Goal: Task Accomplishment & Management: Complete application form

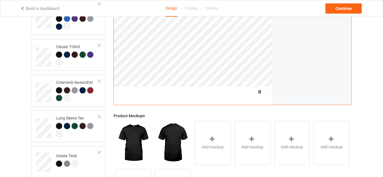
scroll to position [142, 0]
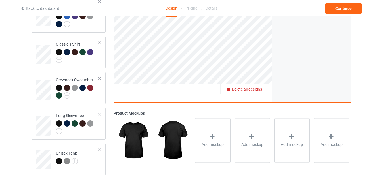
click at [258, 92] on div "Delete all designs" at bounding box center [243, 90] width 47 height 6
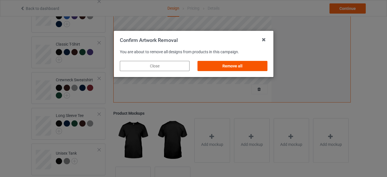
click at [213, 68] on div "Remove all" at bounding box center [233, 66] width 70 height 10
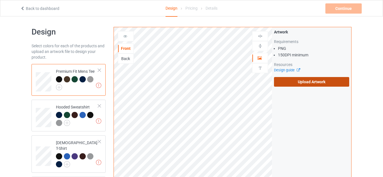
scroll to position [0, 0]
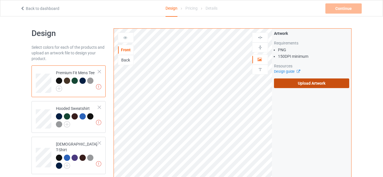
click at [299, 82] on label "Upload Artwork" at bounding box center [311, 84] width 75 height 10
click at [0, 0] on input "Upload Artwork" at bounding box center [0, 0] width 0 height 0
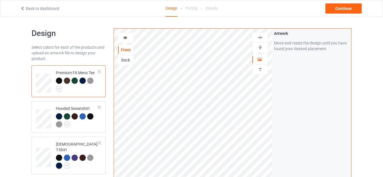
click at [263, 48] on div at bounding box center [259, 47] width 15 height 5
click at [264, 37] on div at bounding box center [259, 37] width 15 height 5
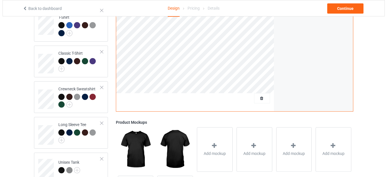
scroll to position [190, 0]
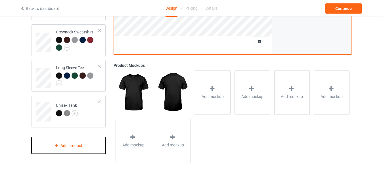
click at [87, 142] on div "Add product" at bounding box center [68, 145] width 74 height 17
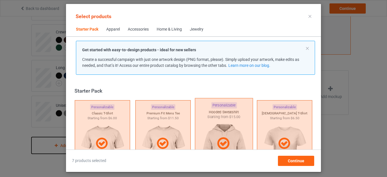
scroll to position [7, 0]
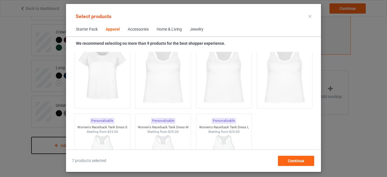
scroll to position [1057, 0]
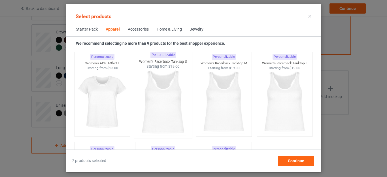
click at [178, 100] on img at bounding box center [163, 102] width 53 height 67
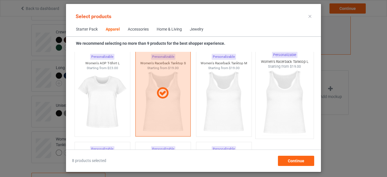
click at [268, 104] on img at bounding box center [284, 102] width 53 height 67
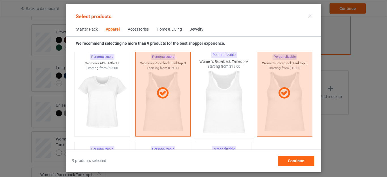
click at [231, 105] on img at bounding box center [223, 102] width 53 height 67
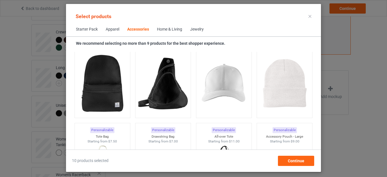
scroll to position [1653, 0]
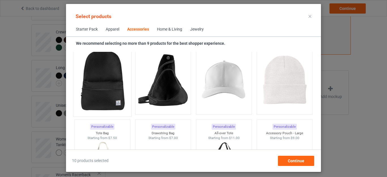
click at [111, 71] on img at bounding box center [102, 80] width 53 height 67
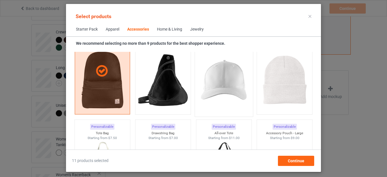
click at [216, 94] on img at bounding box center [223, 80] width 53 height 67
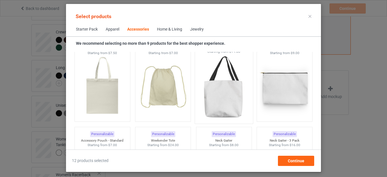
scroll to position [1709, 0]
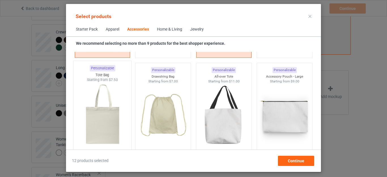
click at [93, 123] on img at bounding box center [102, 116] width 53 height 67
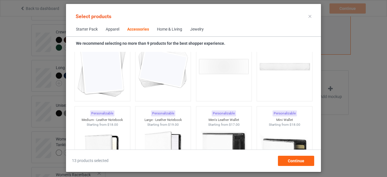
scroll to position [2305, 0]
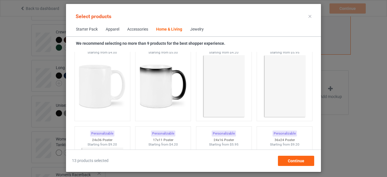
scroll to position [2560, 0]
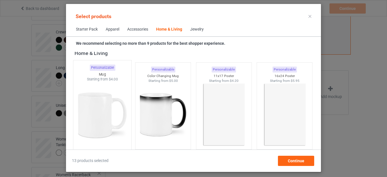
click at [105, 114] on img at bounding box center [102, 115] width 53 height 67
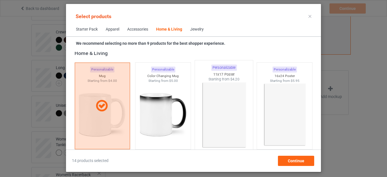
scroll to position [2617, 0]
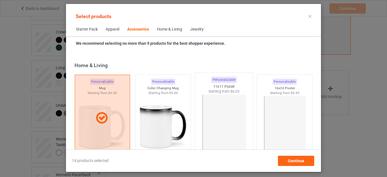
scroll to position [2532, 0]
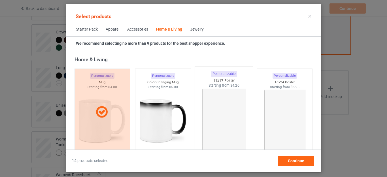
scroll to position [2560, 0]
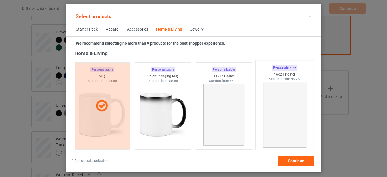
click at [289, 119] on img at bounding box center [284, 115] width 53 height 67
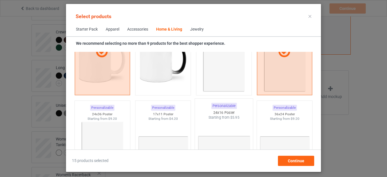
scroll to position [2617, 0]
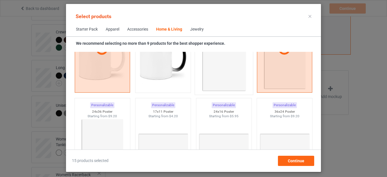
click at [218, 68] on img at bounding box center [223, 58] width 53 height 67
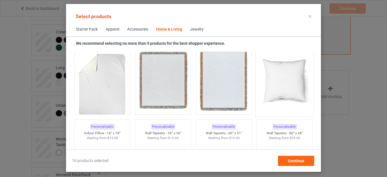
scroll to position [2844, 0]
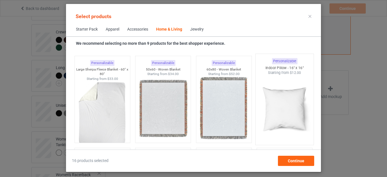
click at [290, 98] on img at bounding box center [284, 108] width 53 height 67
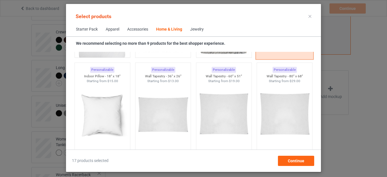
scroll to position [2929, 0]
click at [85, 109] on img at bounding box center [102, 116] width 53 height 67
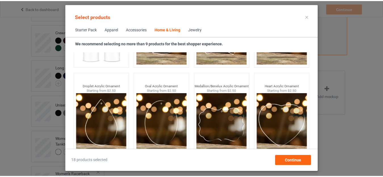
scroll to position [4502, 0]
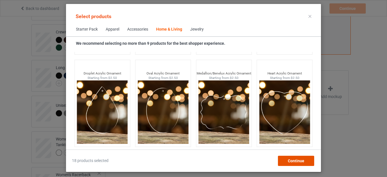
click at [307, 159] on div "Continue" at bounding box center [296, 161] width 36 height 10
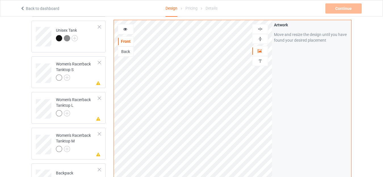
scroll to position [275, 0]
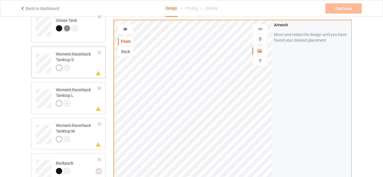
click at [88, 70] on div "Missing artwork on 1 side(s) Women's Racerback Tanktop S" at bounding box center [68, 63] width 74 height 32
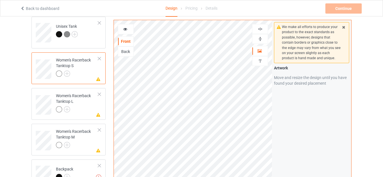
scroll to position [303, 0]
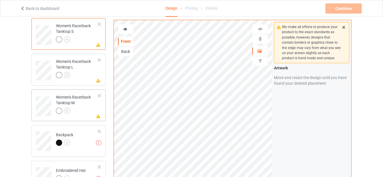
click at [86, 108] on div at bounding box center [77, 112] width 42 height 8
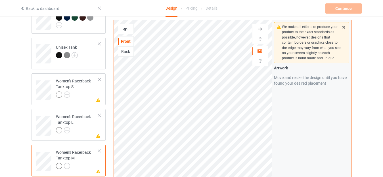
scroll to position [247, 0]
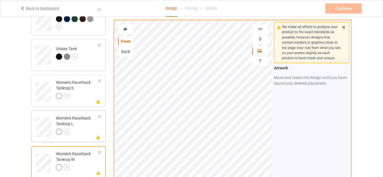
click at [80, 129] on div at bounding box center [77, 133] width 42 height 8
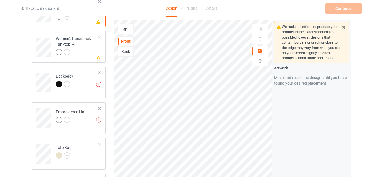
scroll to position [332, 0]
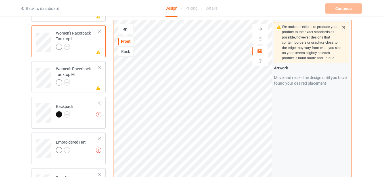
click at [256, 37] on div at bounding box center [260, 39] width 16 height 10
click at [260, 28] on img at bounding box center [259, 28] width 5 height 5
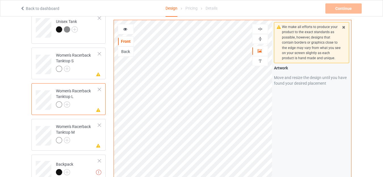
scroll to position [275, 0]
click at [124, 29] on icon at bounding box center [125, 28] width 5 height 4
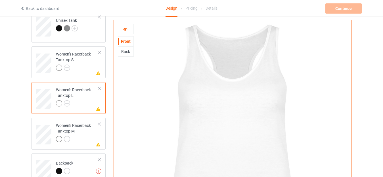
click at [125, 33] on div at bounding box center [126, 29] width 16 height 10
click at [127, 31] on div at bounding box center [125, 29] width 15 height 6
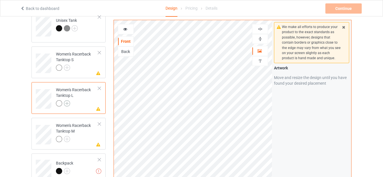
click at [68, 100] on img at bounding box center [67, 103] width 6 height 6
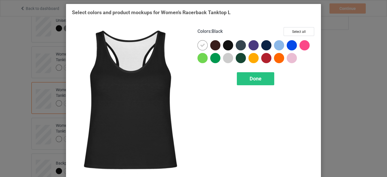
click at [229, 45] on div at bounding box center [228, 45] width 10 height 10
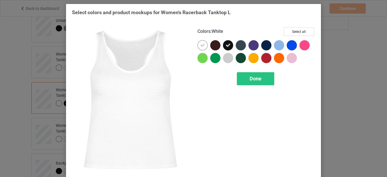
click at [200, 46] on icon at bounding box center [202, 45] width 5 height 5
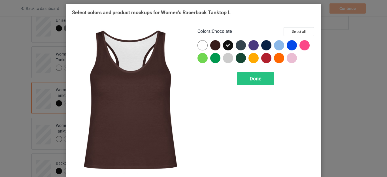
click at [213, 43] on div at bounding box center [215, 45] width 10 height 10
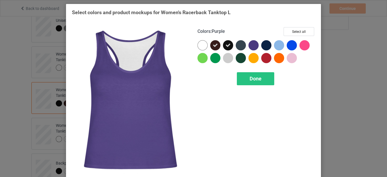
click at [254, 45] on div at bounding box center [254, 45] width 10 height 10
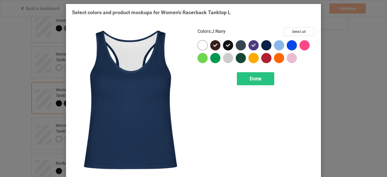
click at [267, 42] on div at bounding box center [267, 45] width 10 height 10
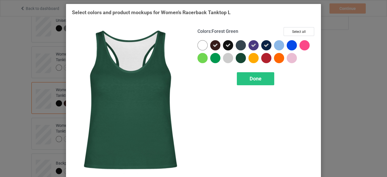
click at [240, 57] on div at bounding box center [241, 58] width 10 height 10
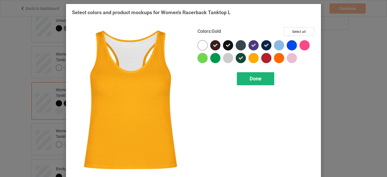
click at [253, 77] on span "Done" at bounding box center [256, 79] width 12 height 6
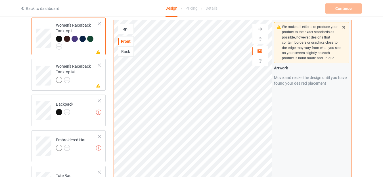
scroll to position [332, 0]
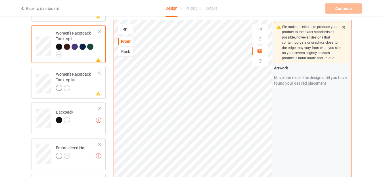
click at [123, 54] on div "Back" at bounding box center [125, 52] width 15 height 6
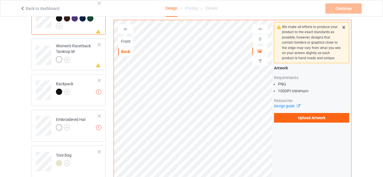
scroll to position [388, 0]
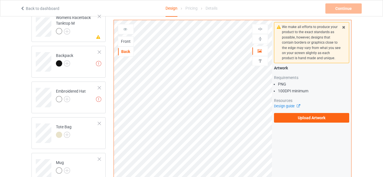
click at [124, 40] on div "Front" at bounding box center [125, 42] width 15 height 6
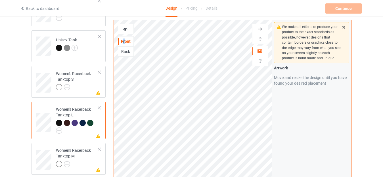
scroll to position [247, 0]
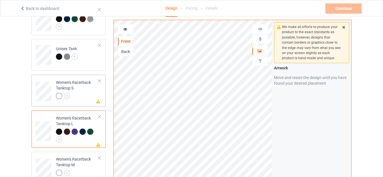
click at [98, 79] on div at bounding box center [99, 81] width 4 height 4
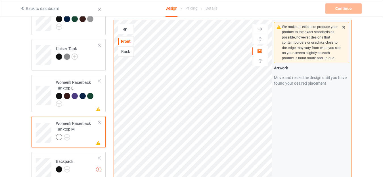
click at [99, 121] on div at bounding box center [99, 123] width 4 height 4
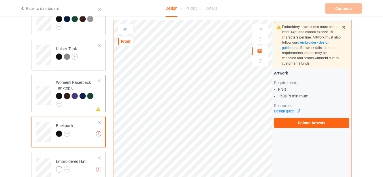
click at [101, 79] on div at bounding box center [99, 81] width 4 height 4
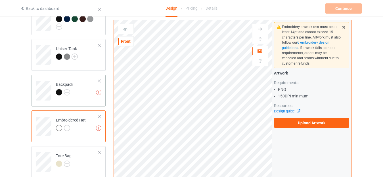
drag, startPoint x: 75, startPoint y: 88, endPoint x: 83, endPoint y: 90, distance: 8.7
click at [75, 89] on td "Missing artworks Backpack" at bounding box center [77, 89] width 49 height 24
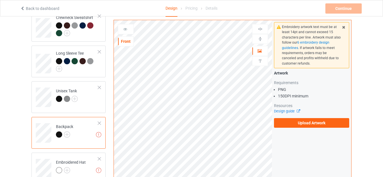
scroll to position [218, 0]
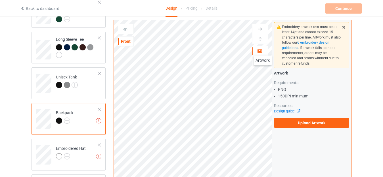
click at [262, 50] on div at bounding box center [259, 51] width 15 height 6
click at [260, 51] on icon at bounding box center [259, 50] width 5 height 4
click at [263, 50] on div at bounding box center [259, 51] width 15 height 6
click at [100, 108] on div at bounding box center [99, 110] width 4 height 4
click at [262, 49] on div at bounding box center [259, 51] width 15 height 6
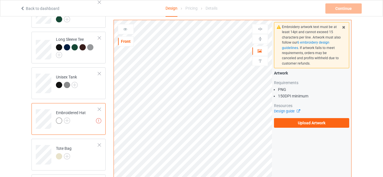
click at [100, 106] on td "Missing artworks Embroidered Hat" at bounding box center [77, 118] width 49 height 24
click at [100, 108] on div at bounding box center [99, 110] width 4 height 4
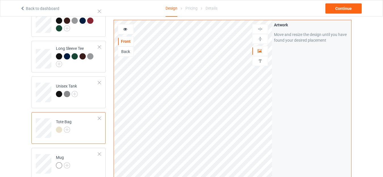
scroll to position [247, 0]
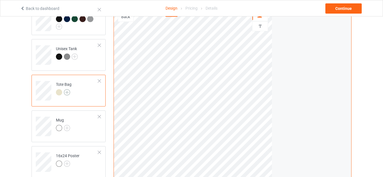
click at [66, 89] on img at bounding box center [67, 92] width 6 height 6
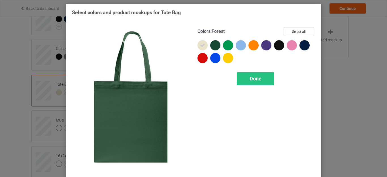
click at [215, 47] on div at bounding box center [215, 45] width 10 height 10
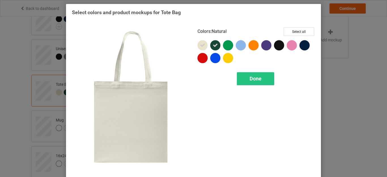
click at [200, 42] on div at bounding box center [203, 45] width 10 height 10
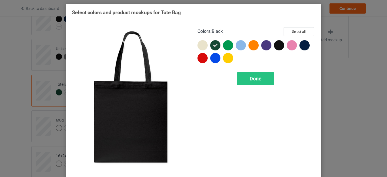
click at [279, 43] on div at bounding box center [279, 45] width 10 height 10
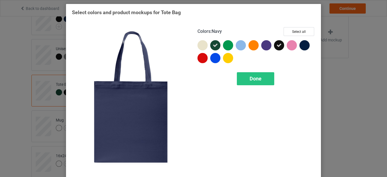
click at [305, 45] on div at bounding box center [305, 45] width 10 height 10
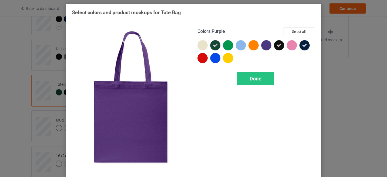
click at [267, 44] on div at bounding box center [267, 45] width 10 height 10
click at [255, 78] on span "Done" at bounding box center [256, 79] width 12 height 6
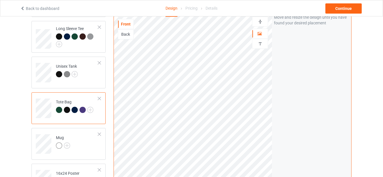
scroll to position [218, 0]
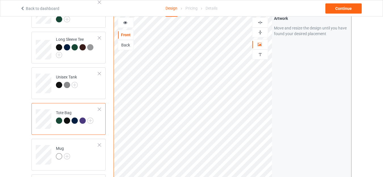
click at [260, 30] on img at bounding box center [259, 32] width 5 height 5
click at [260, 20] on img at bounding box center [259, 22] width 5 height 5
click at [131, 21] on div at bounding box center [126, 23] width 16 height 10
click at [128, 20] on div at bounding box center [125, 23] width 15 height 6
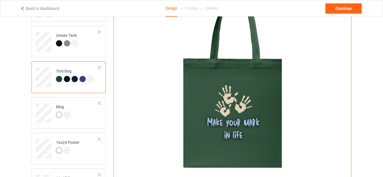
scroll to position [275, 0]
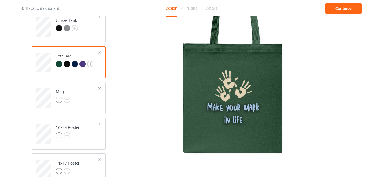
click at [89, 61] on img at bounding box center [90, 64] width 6 height 6
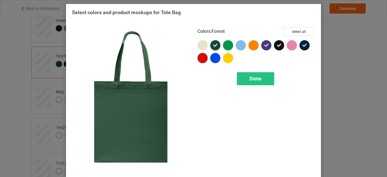
click at [213, 43] on icon at bounding box center [215, 45] width 5 height 5
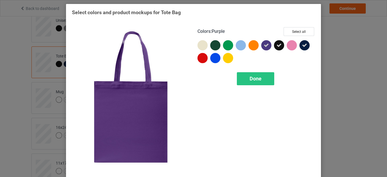
click at [264, 49] on div at bounding box center [267, 45] width 10 height 10
click at [254, 77] on span "Done" at bounding box center [256, 79] width 12 height 6
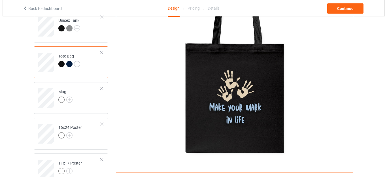
scroll to position [360, 0]
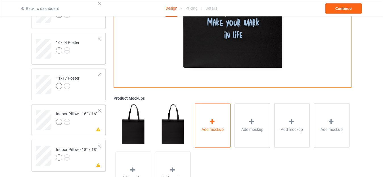
click at [216, 131] on div "Add mockup" at bounding box center [213, 125] width 36 height 45
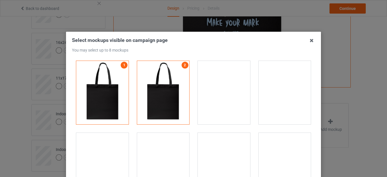
scroll to position [28, 0]
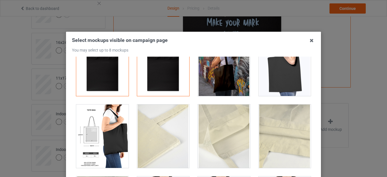
click at [106, 140] on div at bounding box center [102, 137] width 52 height 64
click at [283, 83] on div at bounding box center [285, 65] width 52 height 64
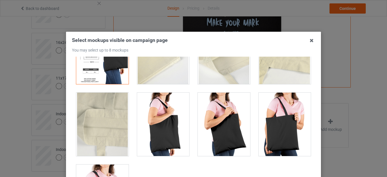
scroll to position [113, 0]
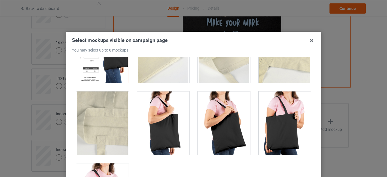
click at [279, 135] on div at bounding box center [285, 124] width 52 height 64
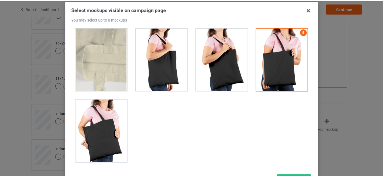
scroll to position [79, 0]
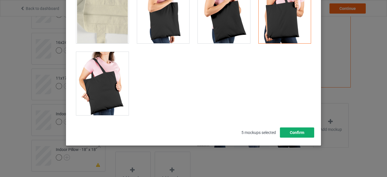
click at [283, 132] on button "Confirm" at bounding box center [297, 133] width 34 height 10
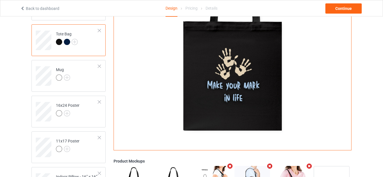
scroll to position [303, 0]
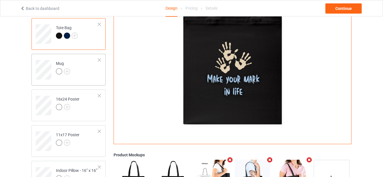
click at [92, 73] on td "Mug" at bounding box center [77, 68] width 49 height 24
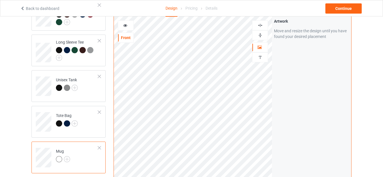
scroll to position [190, 0]
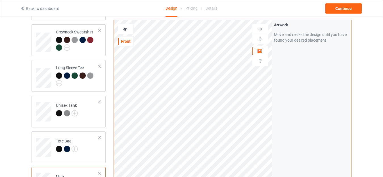
click at [264, 41] on div at bounding box center [259, 38] width 15 height 5
click at [129, 27] on div at bounding box center [125, 29] width 15 height 6
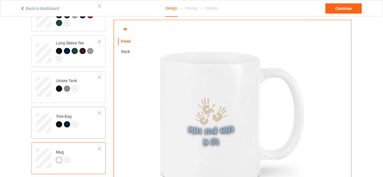
scroll to position [247, 0]
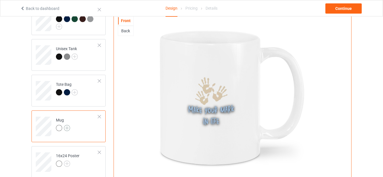
click at [67, 125] on img at bounding box center [67, 128] width 6 height 6
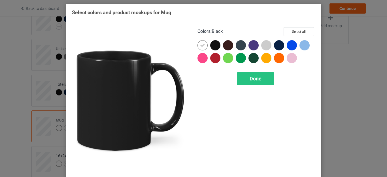
click at [212, 44] on div at bounding box center [215, 45] width 10 height 10
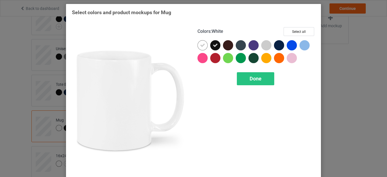
click at [202, 41] on div at bounding box center [203, 45] width 10 height 10
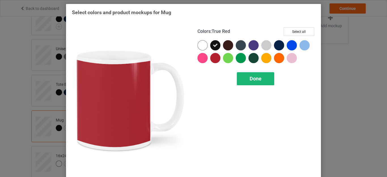
click at [245, 80] on div "Done" at bounding box center [255, 78] width 37 height 13
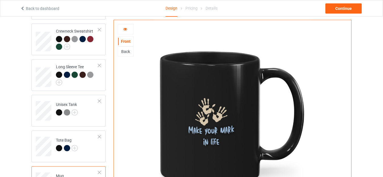
scroll to position [190, 0]
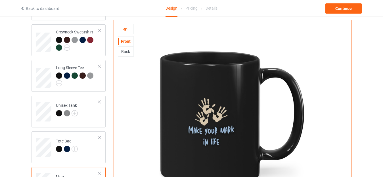
click at [125, 27] on icon at bounding box center [125, 28] width 5 height 4
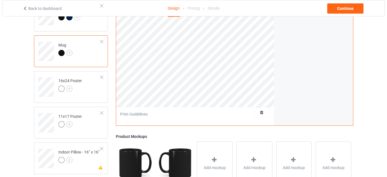
scroll to position [332, 0]
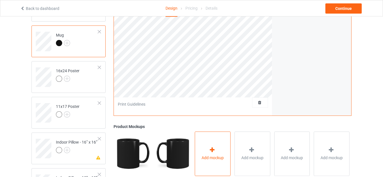
click at [208, 146] on div "Add mockup" at bounding box center [213, 154] width 36 height 45
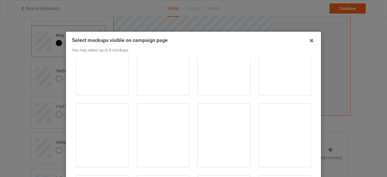
scroll to position [255, 0]
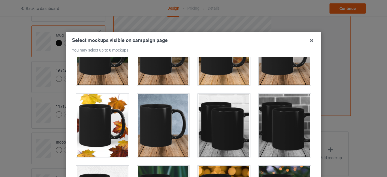
click at [274, 138] on div at bounding box center [285, 126] width 52 height 64
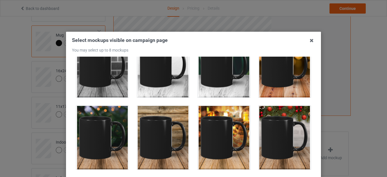
scroll to position [170, 0]
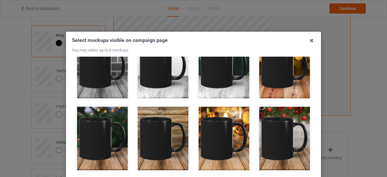
click at [167, 146] on div at bounding box center [163, 139] width 52 height 64
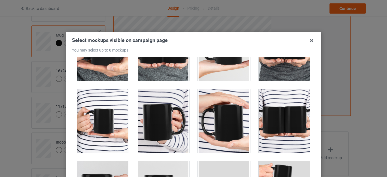
scroll to position [709, 0]
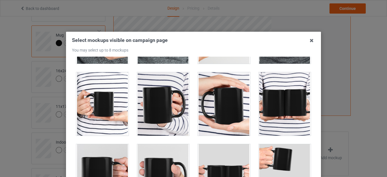
drag, startPoint x: 170, startPoint y: 124, endPoint x: 176, endPoint y: 125, distance: 6.0
click at [170, 124] on div at bounding box center [163, 104] width 52 height 64
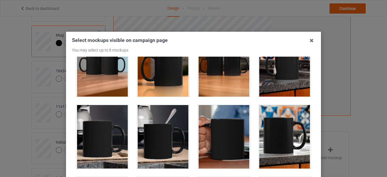
scroll to position [993, 0]
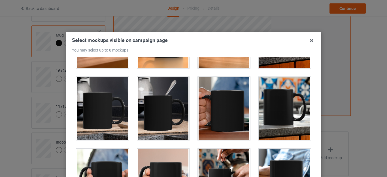
click at [173, 123] on div at bounding box center [163, 109] width 52 height 64
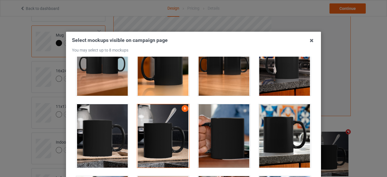
scroll to position [964, 0]
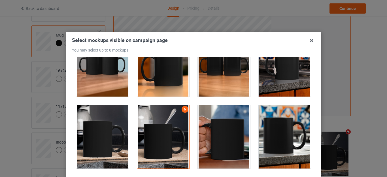
click at [265, 148] on div at bounding box center [285, 137] width 52 height 64
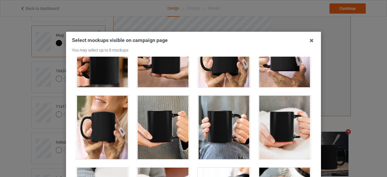
scroll to position [1277, 0]
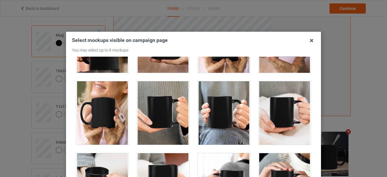
click at [231, 133] on div at bounding box center [224, 113] width 52 height 64
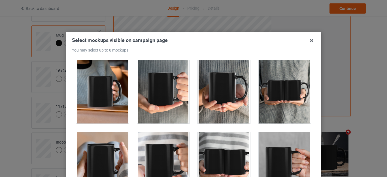
scroll to position [1447, 0]
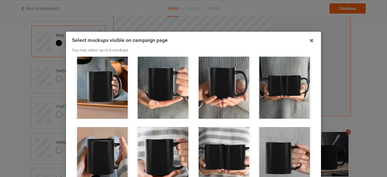
click at [205, 93] on div at bounding box center [224, 87] width 52 height 64
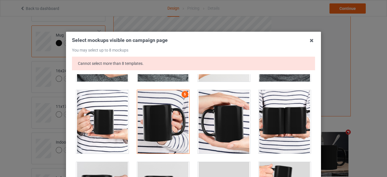
scroll to position [709, 0]
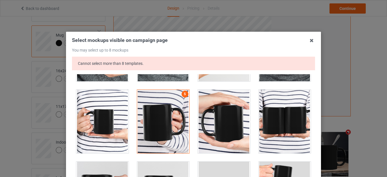
click at [176, 107] on div at bounding box center [163, 122] width 52 height 64
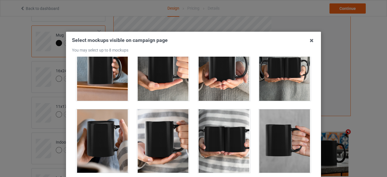
scroll to position [1475, 0]
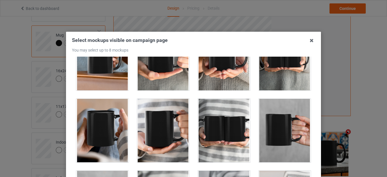
click at [221, 71] on div at bounding box center [224, 59] width 52 height 64
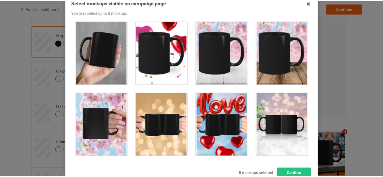
scroll to position [79, 0]
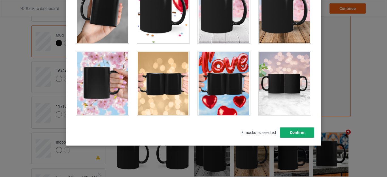
click at [293, 131] on button "Confirm" at bounding box center [297, 133] width 34 height 10
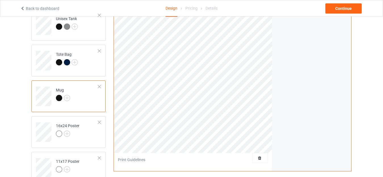
scroll to position [275, 0]
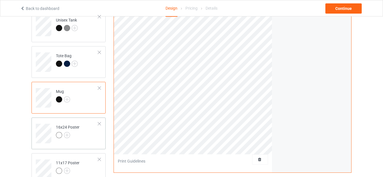
click at [93, 136] on td "16x24 Poster" at bounding box center [77, 132] width 49 height 24
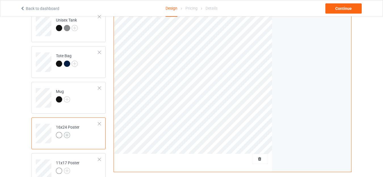
click at [68, 132] on img at bounding box center [67, 135] width 6 height 6
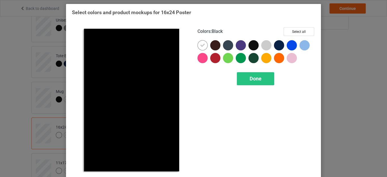
click at [249, 45] on div at bounding box center [254, 45] width 10 height 10
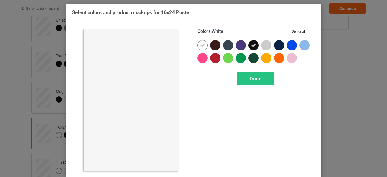
click at [201, 45] on icon at bounding box center [202, 45] width 5 height 5
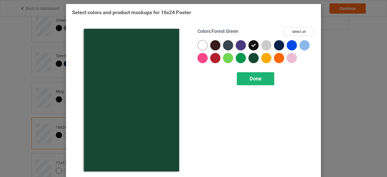
click at [252, 77] on span "Done" at bounding box center [256, 79] width 12 height 6
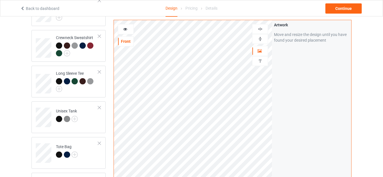
scroll to position [190, 0]
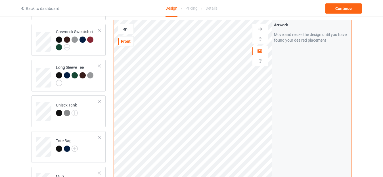
click at [263, 39] on div at bounding box center [259, 38] width 15 height 5
click at [263, 30] on div at bounding box center [259, 28] width 15 height 5
click at [263, 42] on div at bounding box center [260, 39] width 16 height 10
click at [263, 28] on div at bounding box center [259, 28] width 15 height 5
click at [261, 41] on img at bounding box center [259, 38] width 5 height 5
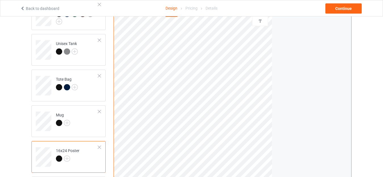
scroll to position [218, 0]
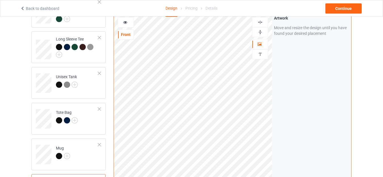
click at [121, 20] on div at bounding box center [125, 23] width 15 height 6
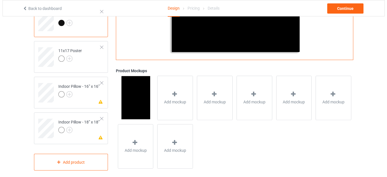
scroll to position [389, 0]
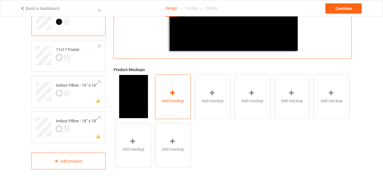
click at [178, 102] on div "Add mockup" at bounding box center [173, 97] width 36 height 45
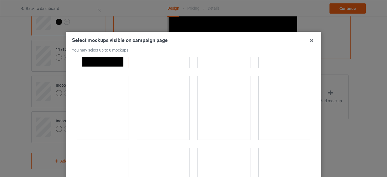
scroll to position [0, 0]
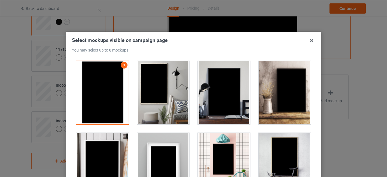
click at [290, 102] on div at bounding box center [285, 93] width 52 height 64
click at [171, 104] on div at bounding box center [163, 93] width 52 height 64
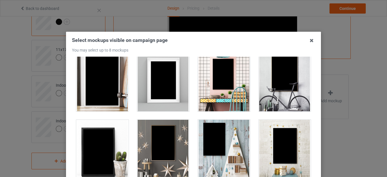
scroll to position [142, 0]
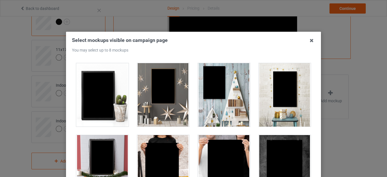
click at [166, 112] on div at bounding box center [163, 95] width 52 height 64
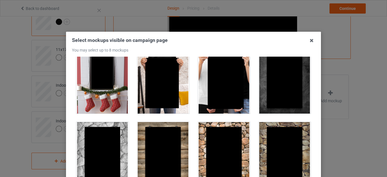
scroll to position [199, 0]
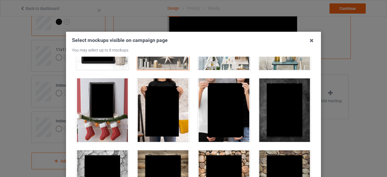
click at [111, 110] on div at bounding box center [102, 111] width 52 height 64
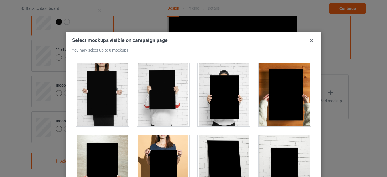
scroll to position [511, 0]
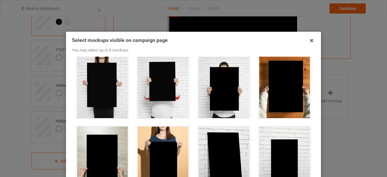
click at [287, 98] on div at bounding box center [285, 87] width 52 height 64
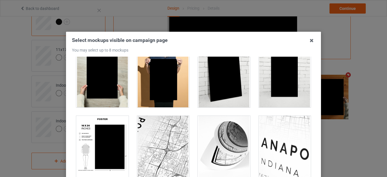
scroll to position [624, 0]
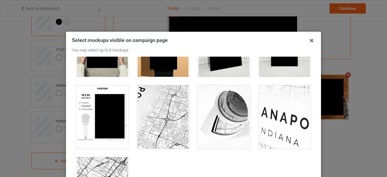
click at [106, 125] on div at bounding box center [102, 117] width 52 height 64
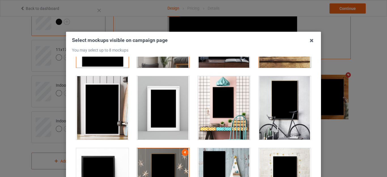
scroll to position [0, 0]
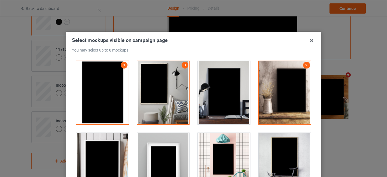
click at [172, 154] on div at bounding box center [163, 165] width 52 height 64
click at [148, 150] on div at bounding box center [163, 165] width 52 height 64
click at [232, 105] on div at bounding box center [224, 93] width 52 height 64
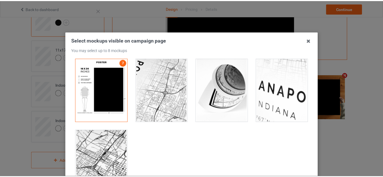
scroll to position [79, 0]
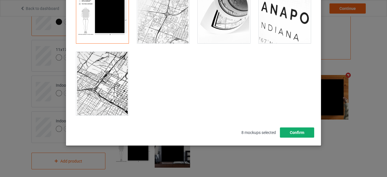
click at [292, 132] on button "Confirm" at bounding box center [297, 133] width 34 height 10
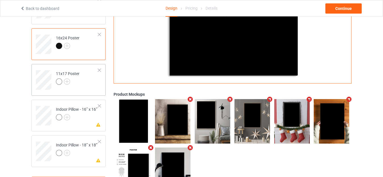
scroll to position [332, 0]
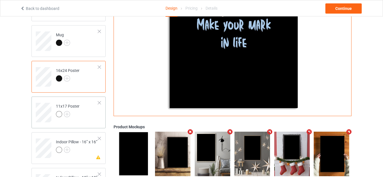
click at [85, 117] on td "11x17 Poster" at bounding box center [77, 111] width 49 height 24
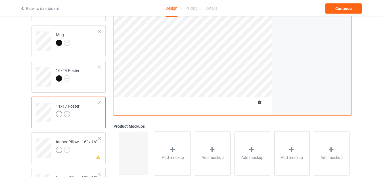
click at [68, 111] on img at bounding box center [67, 114] width 6 height 6
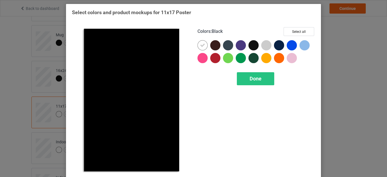
click at [256, 47] on div at bounding box center [254, 45] width 10 height 10
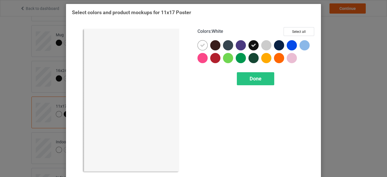
click at [202, 45] on icon at bounding box center [202, 45] width 5 height 5
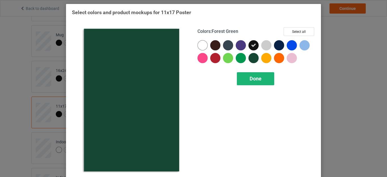
click at [253, 80] on span "Done" at bounding box center [256, 79] width 12 height 6
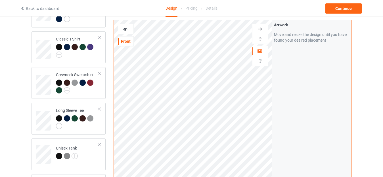
scroll to position [133, 0]
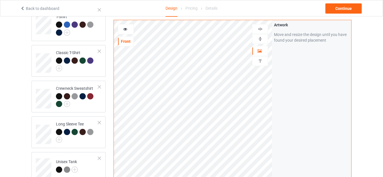
click at [258, 39] on img at bounding box center [259, 38] width 5 height 5
click at [262, 26] on img at bounding box center [259, 28] width 5 height 5
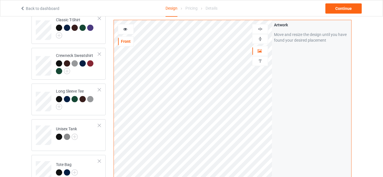
scroll to position [190, 0]
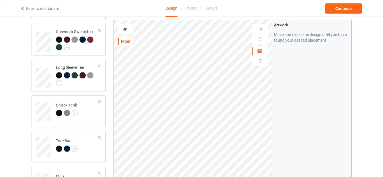
click at [127, 27] on icon at bounding box center [125, 28] width 5 height 4
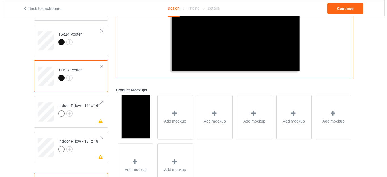
scroll to position [389, 0]
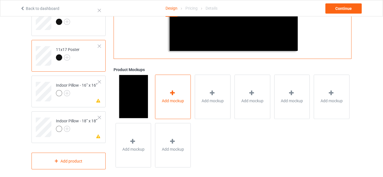
click at [167, 89] on div "Add mockup" at bounding box center [173, 97] width 36 height 45
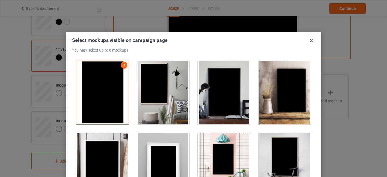
click at [272, 116] on div at bounding box center [285, 93] width 52 height 64
drag, startPoint x: 157, startPoint y: 101, endPoint x: 190, endPoint y: 102, distance: 33.8
click at [159, 101] on div at bounding box center [163, 93] width 52 height 64
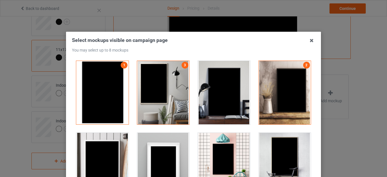
click at [200, 104] on div at bounding box center [224, 93] width 52 height 64
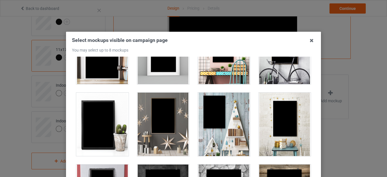
scroll to position [113, 0]
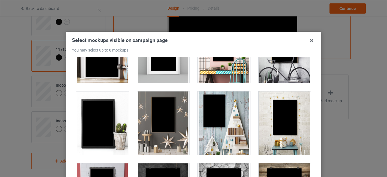
click at [170, 117] on div at bounding box center [163, 124] width 52 height 64
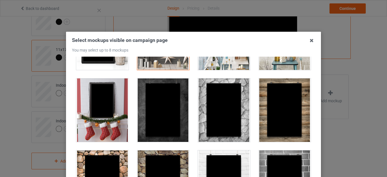
click at [108, 115] on div at bounding box center [102, 111] width 52 height 64
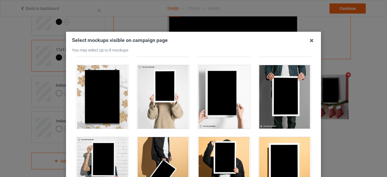
scroll to position [426, 0]
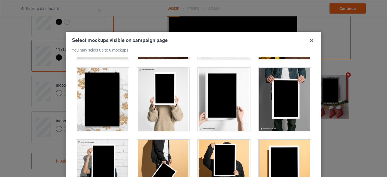
click at [277, 118] on div at bounding box center [285, 100] width 52 height 64
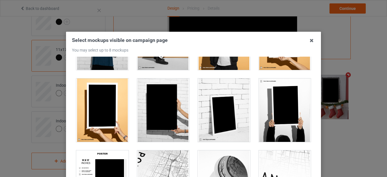
scroll to position [567, 0]
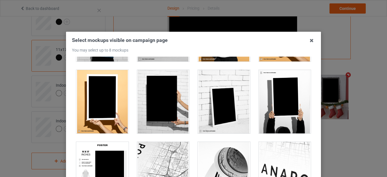
click at [83, 169] on div at bounding box center [102, 174] width 52 height 64
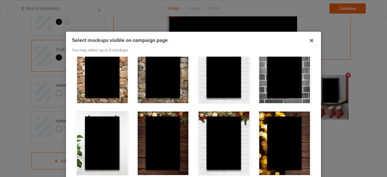
scroll to position [310, 0]
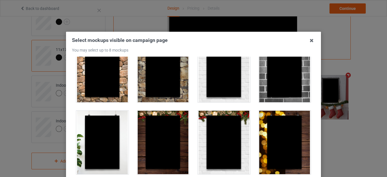
click at [170, 140] on div at bounding box center [163, 143] width 52 height 64
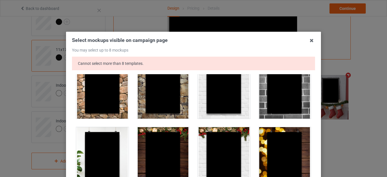
scroll to position [367, 0]
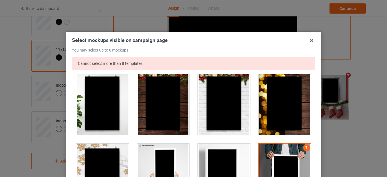
click at [171, 121] on div at bounding box center [163, 104] width 52 height 64
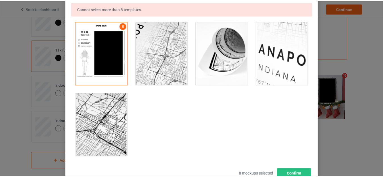
scroll to position [96, 0]
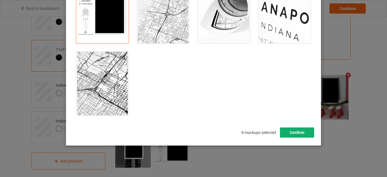
click at [306, 135] on button "Confirm" at bounding box center [297, 133] width 34 height 10
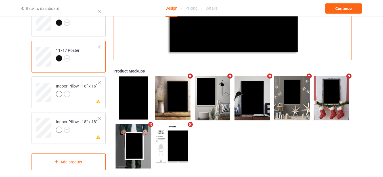
scroll to position [389, 0]
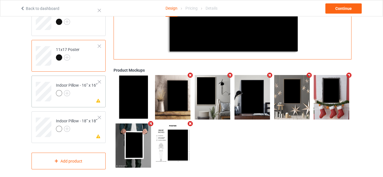
click at [86, 99] on div "Missing artwork on 1 side(s) Indoor Pillow - 16” x 16”" at bounding box center [68, 92] width 74 height 32
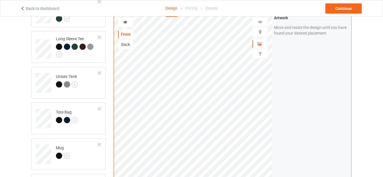
scroll to position [218, 0]
click at [259, 30] on img at bounding box center [259, 32] width 5 height 5
click at [262, 21] on div at bounding box center [260, 22] width 16 height 10
click at [265, 20] on div at bounding box center [259, 22] width 15 height 5
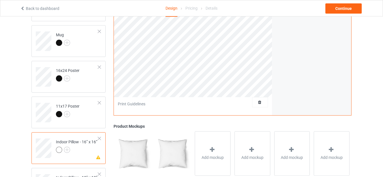
click at [100, 137] on div at bounding box center [99, 139] width 4 height 4
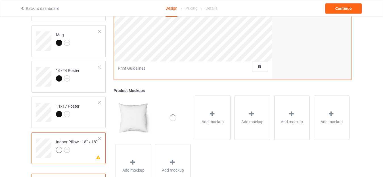
scroll to position [353, 0]
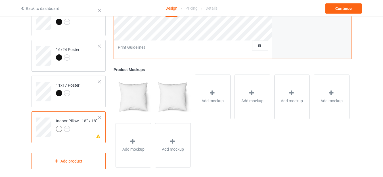
click at [98, 116] on div at bounding box center [99, 118] width 4 height 4
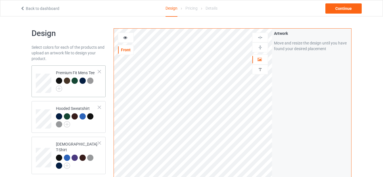
click at [94, 94] on td "Premium Fit Mens Tee" at bounding box center [77, 81] width 49 height 27
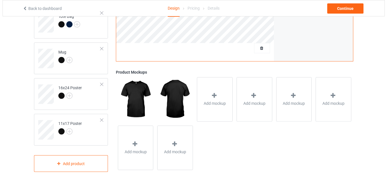
scroll to position [317, 0]
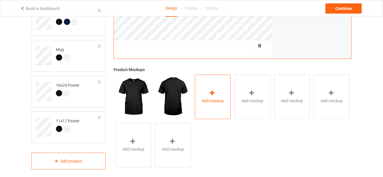
click at [216, 91] on div at bounding box center [212, 94] width 8 height 8
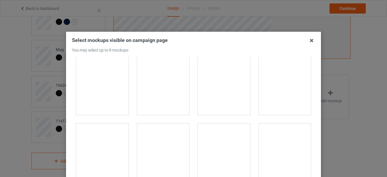
scroll to position [596, 0]
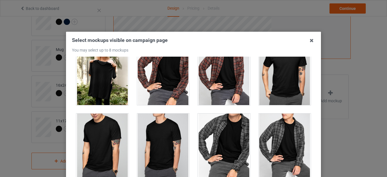
click at [234, 143] on div at bounding box center [224, 146] width 52 height 64
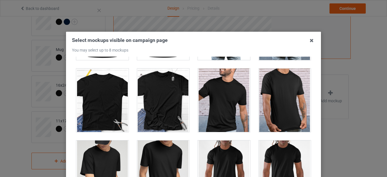
scroll to position [851, 0]
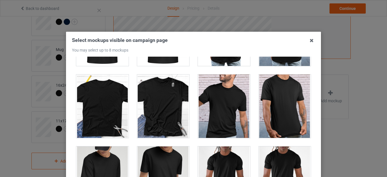
click at [236, 122] on div at bounding box center [224, 107] width 52 height 64
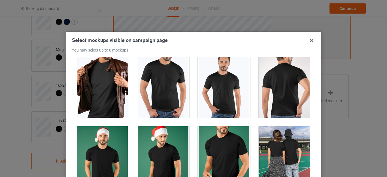
scroll to position [357, 0]
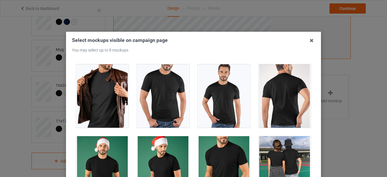
drag, startPoint x: 95, startPoint y: 108, endPoint x: 175, endPoint y: 110, distance: 80.0
click at [95, 108] on div at bounding box center [102, 96] width 52 height 64
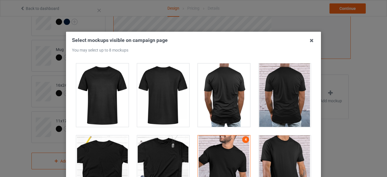
scroll to position [839, 0]
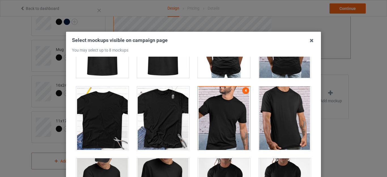
click at [276, 130] on div at bounding box center [285, 119] width 52 height 64
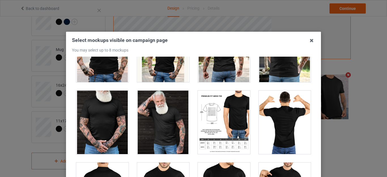
scroll to position [1151, 0]
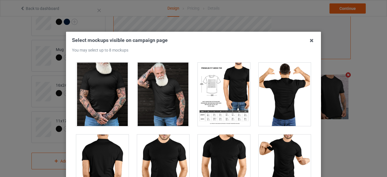
click at [224, 112] on div at bounding box center [224, 95] width 52 height 64
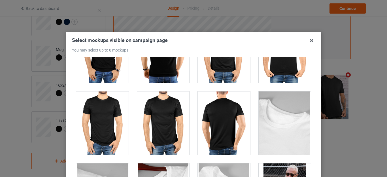
scroll to position [1492, 0]
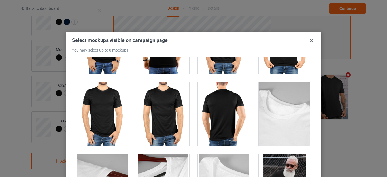
click at [99, 107] on div at bounding box center [102, 115] width 52 height 64
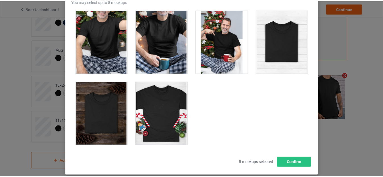
scroll to position [79, 0]
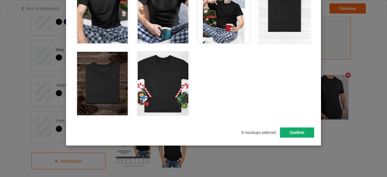
click at [284, 133] on button "Confirm" at bounding box center [297, 133] width 34 height 10
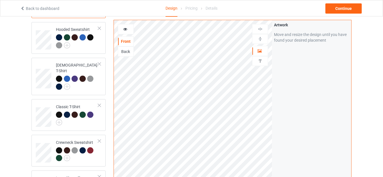
scroll to position [0, 0]
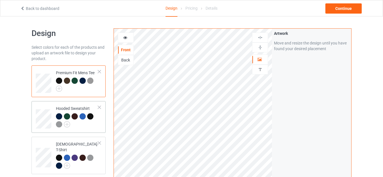
click at [90, 130] on td "Hooded Sweatshirt" at bounding box center [77, 117] width 49 height 27
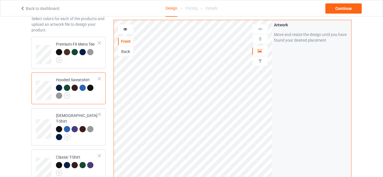
scroll to position [28, 0]
click at [100, 131] on td "[DEMOGRAPHIC_DATA] T-Shirt" at bounding box center [77, 127] width 49 height 33
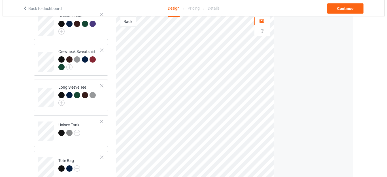
scroll to position [317, 0]
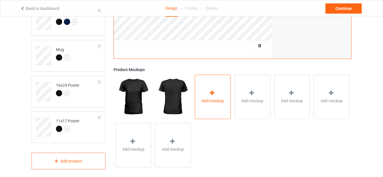
click at [214, 101] on div "Add mockup" at bounding box center [213, 97] width 36 height 45
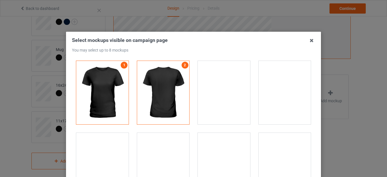
scroll to position [57, 0]
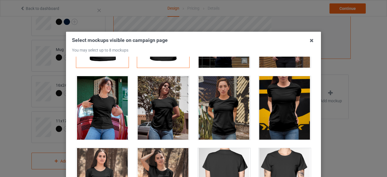
click at [265, 113] on div at bounding box center [285, 108] width 52 height 64
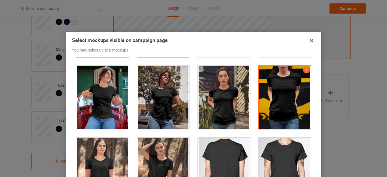
scroll to position [142, 0]
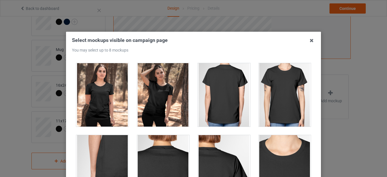
click at [104, 107] on div at bounding box center [102, 95] width 52 height 64
click at [271, 104] on div at bounding box center [285, 95] width 52 height 64
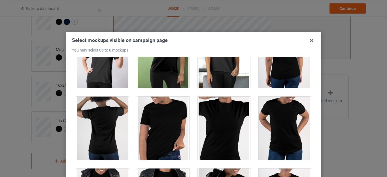
scroll to position [397, 0]
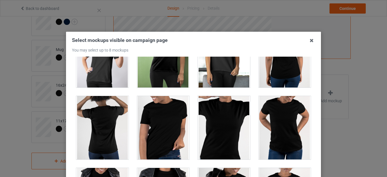
click at [223, 76] on div at bounding box center [224, 56] width 52 height 64
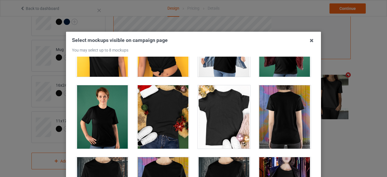
scroll to position [652, 0]
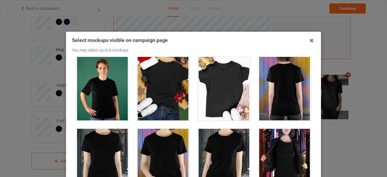
click at [162, 94] on div at bounding box center [163, 89] width 52 height 64
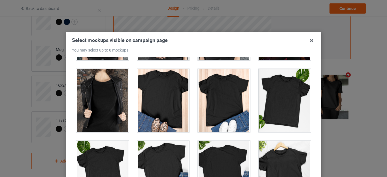
scroll to position [794, 0]
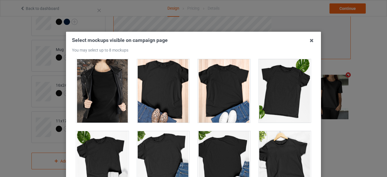
click at [169, 97] on div at bounding box center [163, 91] width 52 height 64
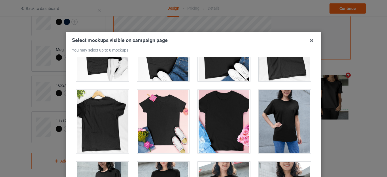
scroll to position [851, 0]
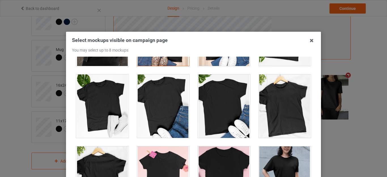
click at [170, 115] on div at bounding box center [163, 107] width 52 height 64
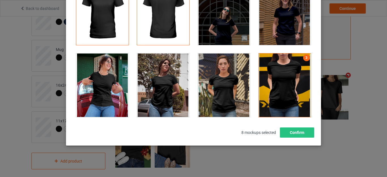
scroll to position [0, 0]
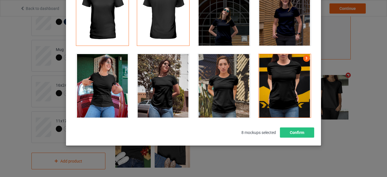
click at [292, 91] on div at bounding box center [285, 86] width 52 height 64
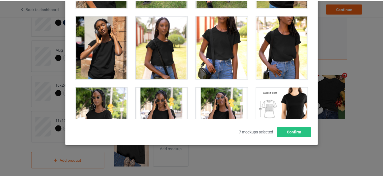
scroll to position [1220, 0]
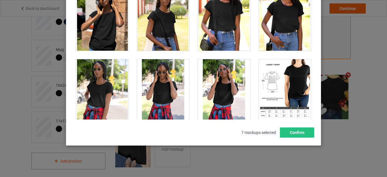
click at [269, 78] on div at bounding box center [285, 91] width 52 height 64
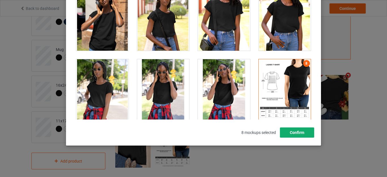
click at [301, 134] on button "Confirm" at bounding box center [297, 133] width 34 height 10
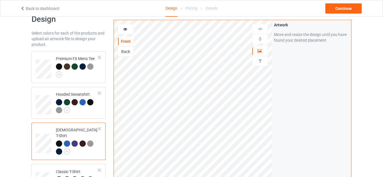
scroll to position [0, 0]
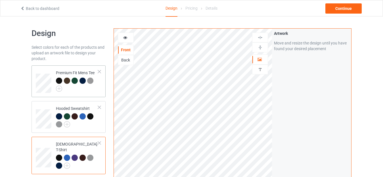
click at [96, 90] on div at bounding box center [77, 85] width 42 height 14
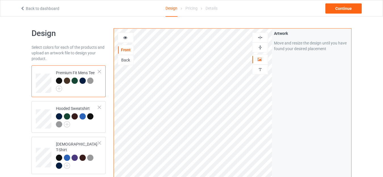
click at [262, 49] on div at bounding box center [259, 47] width 15 height 5
click at [262, 35] on img at bounding box center [259, 37] width 5 height 5
click at [258, 38] on img at bounding box center [259, 37] width 5 height 5
click at [258, 48] on img at bounding box center [259, 47] width 5 height 5
drag, startPoint x: 127, startPoint y: 39, endPoint x: 132, endPoint y: 39, distance: 5.4
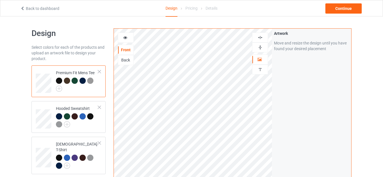
click at [127, 39] on div at bounding box center [125, 38] width 15 height 6
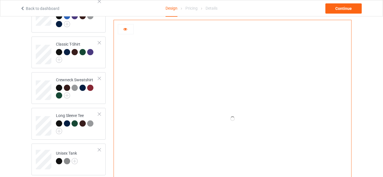
scroll to position [85, 0]
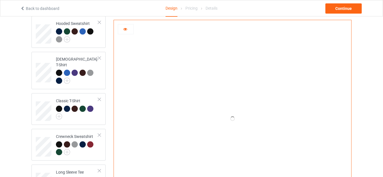
click at [123, 30] on icon at bounding box center [125, 28] width 5 height 4
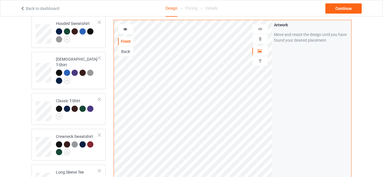
click at [123, 30] on icon at bounding box center [125, 28] width 5 height 4
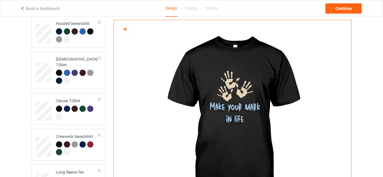
click at [123, 30] on icon at bounding box center [125, 28] width 5 height 4
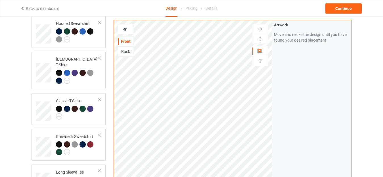
click at [262, 37] on img at bounding box center [259, 38] width 5 height 5
click at [262, 31] on img at bounding box center [259, 28] width 5 height 5
click at [260, 38] on img at bounding box center [259, 38] width 5 height 5
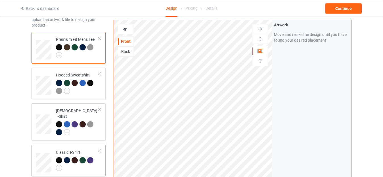
scroll to position [0, 0]
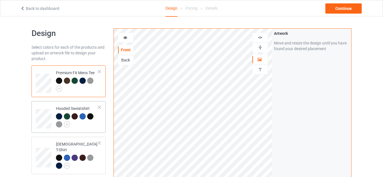
click at [83, 122] on div at bounding box center [77, 121] width 42 height 16
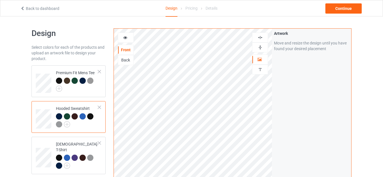
click at [127, 37] on div at bounding box center [125, 38] width 15 height 6
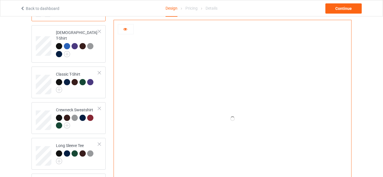
scroll to position [113, 0]
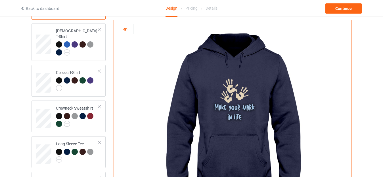
click at [127, 31] on div at bounding box center [125, 29] width 15 height 6
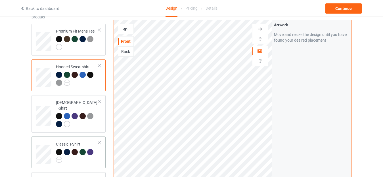
scroll to position [28, 0]
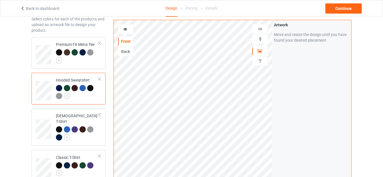
click at [257, 40] on img at bounding box center [259, 38] width 5 height 5
click at [259, 30] on img at bounding box center [259, 28] width 5 height 5
click at [260, 38] on img at bounding box center [259, 38] width 5 height 5
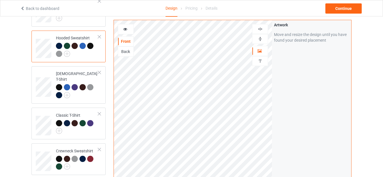
scroll to position [90, 0]
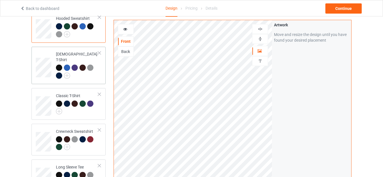
click at [97, 72] on div at bounding box center [77, 73] width 42 height 16
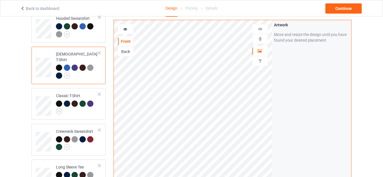
click at [128, 30] on div at bounding box center [125, 29] width 15 height 6
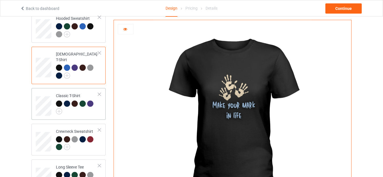
click at [94, 110] on div at bounding box center [77, 108] width 42 height 14
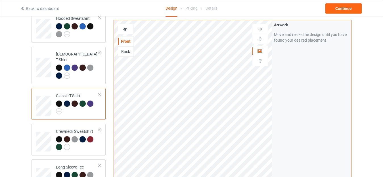
click at [127, 28] on icon at bounding box center [125, 28] width 5 height 4
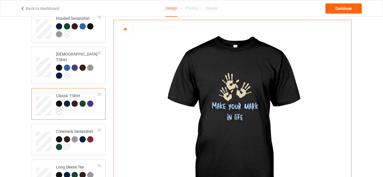
click at [122, 34] on div at bounding box center [126, 29] width 16 height 10
click at [125, 29] on icon at bounding box center [125, 28] width 5 height 4
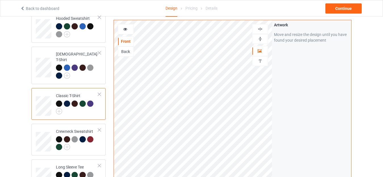
click at [261, 39] on img at bounding box center [259, 38] width 5 height 5
click at [261, 31] on img at bounding box center [259, 28] width 5 height 5
click at [261, 30] on img at bounding box center [259, 28] width 5 height 5
click at [259, 38] on img at bounding box center [259, 38] width 5 height 5
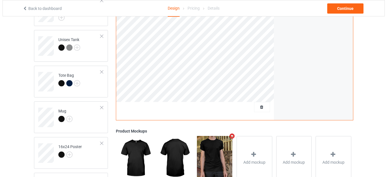
scroll to position [317, 0]
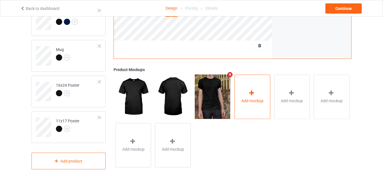
click at [254, 93] on div at bounding box center [252, 94] width 8 height 8
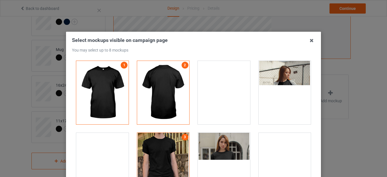
scroll to position [85, 0]
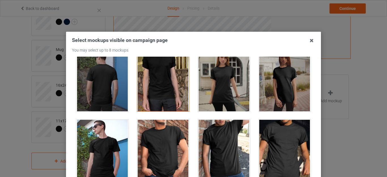
click at [169, 149] on div at bounding box center [163, 152] width 52 height 64
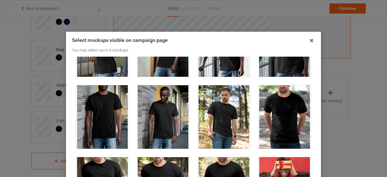
scroll to position [709, 0]
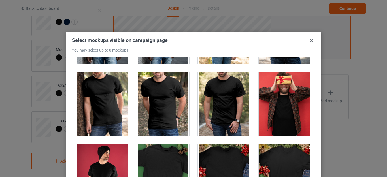
click at [108, 112] on div at bounding box center [102, 104] width 52 height 64
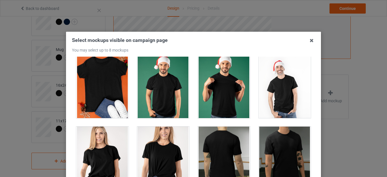
scroll to position [879, 0]
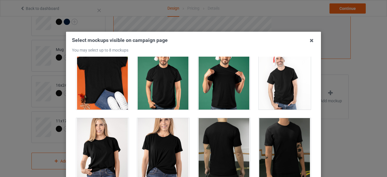
click at [104, 79] on div at bounding box center [102, 78] width 52 height 64
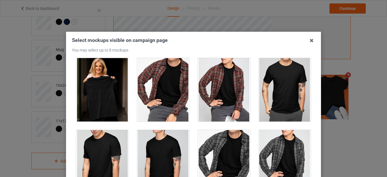
scroll to position [1589, 0]
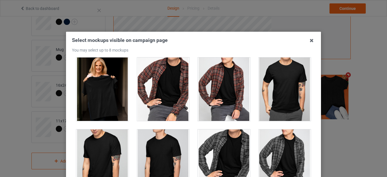
click at [271, 106] on div at bounding box center [285, 90] width 52 height 64
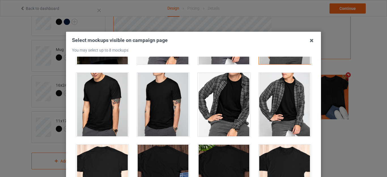
click at [233, 108] on div at bounding box center [224, 105] width 52 height 64
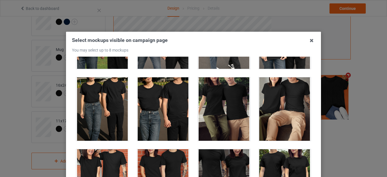
scroll to position [1901, 0]
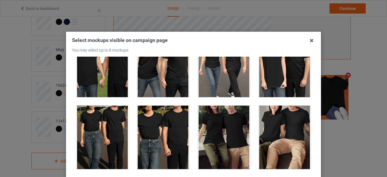
click at [170, 138] on div at bounding box center [163, 138] width 52 height 64
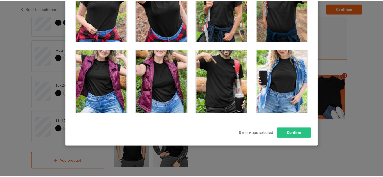
scroll to position [96, 0]
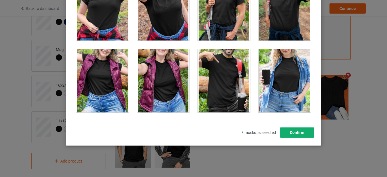
click at [302, 134] on button "Confirm" at bounding box center [297, 133] width 34 height 10
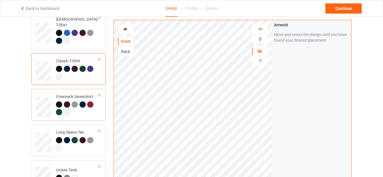
scroll to position [119, 0]
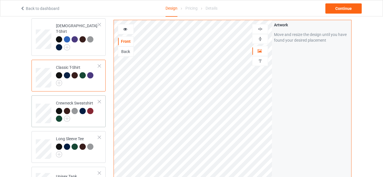
click at [86, 117] on div at bounding box center [77, 116] width 42 height 16
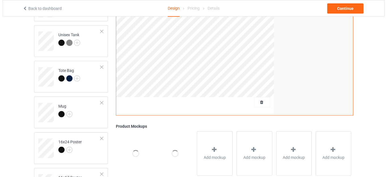
scroll to position [289, 0]
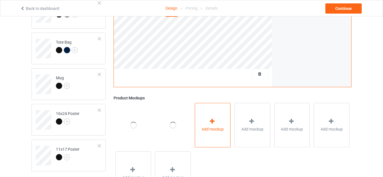
click at [211, 127] on span "Add mockup" at bounding box center [212, 130] width 22 height 6
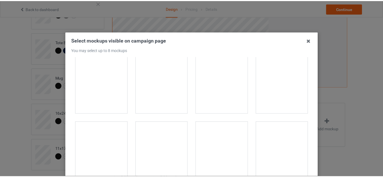
scroll to position [0, 0]
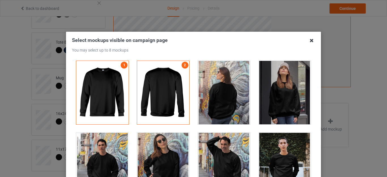
click at [310, 39] on icon at bounding box center [311, 40] width 9 height 9
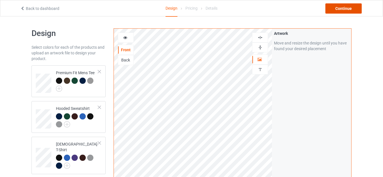
click at [332, 7] on div "Continue" at bounding box center [343, 8] width 36 height 10
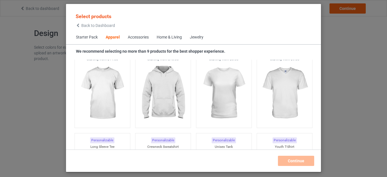
scroll to position [284, 0]
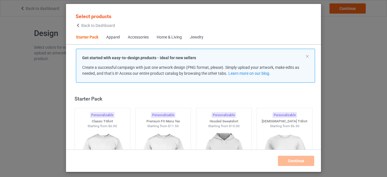
drag, startPoint x: 41, startPoint y: 73, endPoint x: 74, endPoint y: 80, distance: 33.7
click at [41, 73] on div "Select products Back to Dashboard Starter Pack Apparel Accessories Home & Livin…" at bounding box center [193, 88] width 387 height 177
click at [336, 56] on div "Select products Back to Dashboard Starter Pack Apparel Accessories Home & Livin…" at bounding box center [193, 88] width 387 height 177
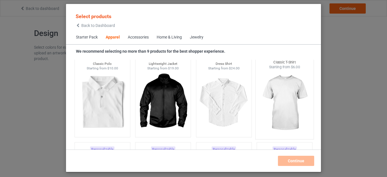
scroll to position [227, 0]
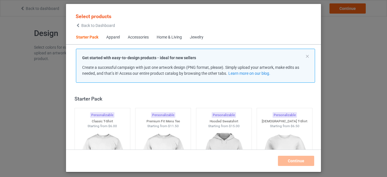
click at [336, 80] on div "Select products Back to Dashboard Starter Pack Apparel Accessories Home & Livin…" at bounding box center [193, 88] width 387 height 177
click at [352, 66] on div "Select products Back to Dashboard Starter Pack Apparel Accessories Home & Livin…" at bounding box center [193, 88] width 387 height 177
click at [52, 80] on div "Select products Back to Dashboard Starter Pack Apparel Accessories Home & Livin…" at bounding box center [193, 88] width 387 height 177
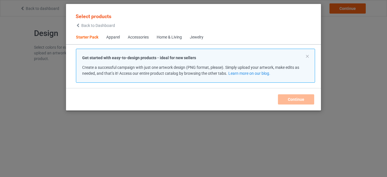
click at [79, 25] on icon at bounding box center [78, 26] width 5 height 4
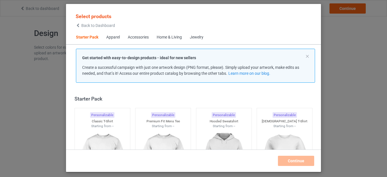
scroll to position [7, 0]
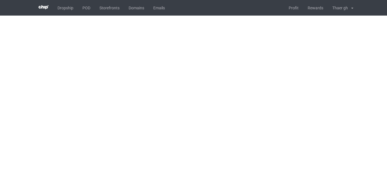
click at [343, 101] on body "Dropship POD Storefronts Domains Emails Profit Rewards Thaer gh Settings Logout…" at bounding box center [193, 88] width 387 height 177
click at [343, 100] on body "Dropship POD Storefronts Domains Emails Profit Rewards Thaer gh Settings Logout…" at bounding box center [193, 88] width 387 height 177
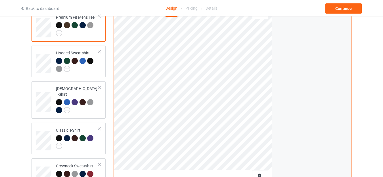
scroll to position [142, 0]
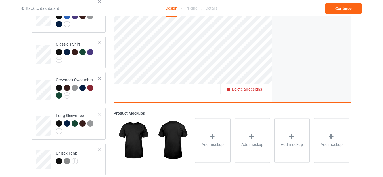
click at [260, 90] on span "Delete all designs" at bounding box center [247, 89] width 30 height 5
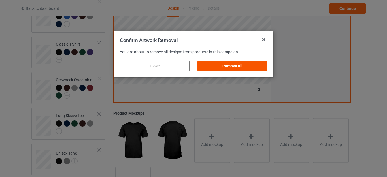
click at [205, 67] on div "Remove all" at bounding box center [233, 66] width 70 height 10
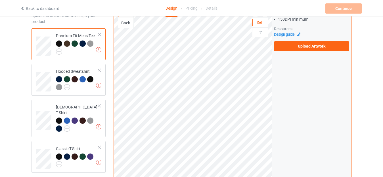
scroll to position [28, 0]
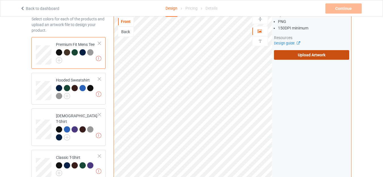
click at [312, 56] on label "Upload Artwork" at bounding box center [311, 55] width 75 height 10
click at [0, 0] on input "Upload Artwork" at bounding box center [0, 0] width 0 height 0
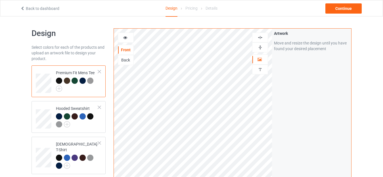
click at [266, 44] on div at bounding box center [260, 48] width 16 height 10
click at [263, 39] on div at bounding box center [259, 37] width 15 height 5
click at [260, 47] on img at bounding box center [259, 47] width 5 height 5
click at [259, 37] on img at bounding box center [259, 37] width 5 height 5
click at [260, 47] on img at bounding box center [259, 47] width 5 height 5
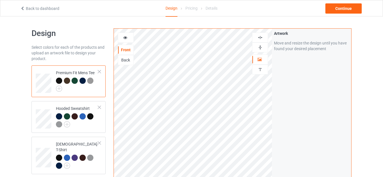
scroll to position [28, 0]
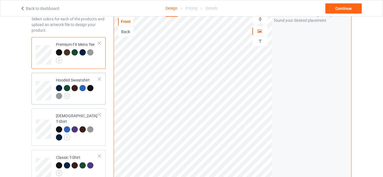
click at [81, 96] on div at bounding box center [77, 93] width 42 height 16
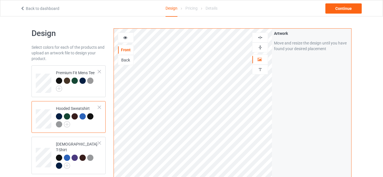
click at [257, 48] on div at bounding box center [259, 47] width 15 height 5
click at [263, 37] on div at bounding box center [259, 37] width 15 height 5
click at [262, 48] on img at bounding box center [259, 47] width 5 height 5
click at [262, 39] on img at bounding box center [259, 37] width 5 height 5
click at [130, 39] on div at bounding box center [125, 38] width 15 height 6
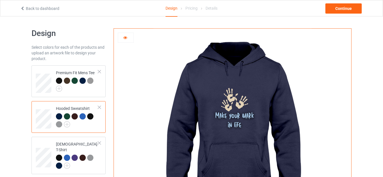
click at [127, 40] on div at bounding box center [125, 38] width 15 height 6
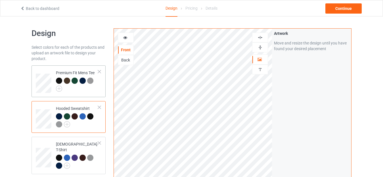
click at [85, 87] on div at bounding box center [77, 85] width 42 height 14
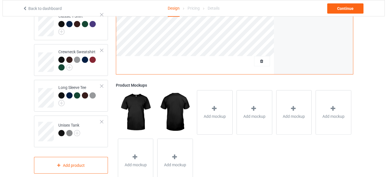
scroll to position [190, 0]
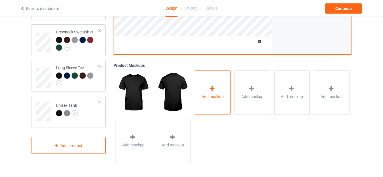
click at [218, 89] on div "Add mockup" at bounding box center [213, 92] width 36 height 45
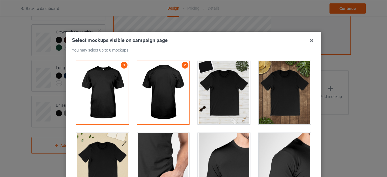
scroll to position [28, 0]
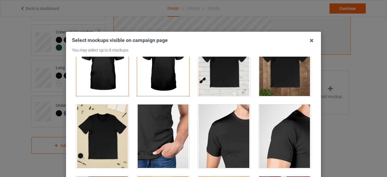
click at [280, 88] on div at bounding box center [285, 65] width 52 height 64
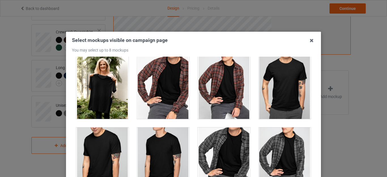
scroll to position [624, 0]
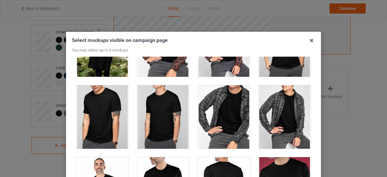
click at [220, 114] on div at bounding box center [224, 117] width 52 height 64
click at [99, 120] on div at bounding box center [102, 117] width 52 height 64
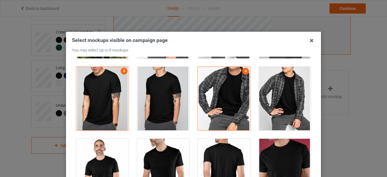
scroll to position [652, 0]
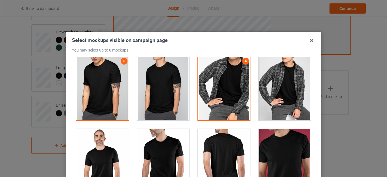
click at [223, 106] on div at bounding box center [224, 89] width 52 height 64
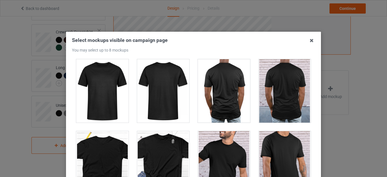
scroll to position [851, 0]
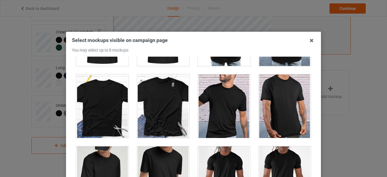
click at [224, 110] on div at bounding box center [224, 107] width 52 height 64
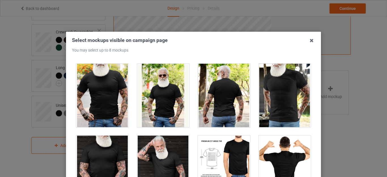
scroll to position [1106, 0]
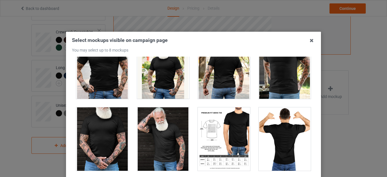
drag, startPoint x: 222, startPoint y: 111, endPoint x: 276, endPoint y: 120, distance: 55.1
click at [221, 111] on div at bounding box center [224, 140] width 52 height 64
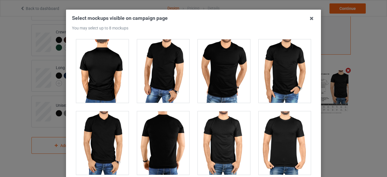
scroll to position [1378, 0]
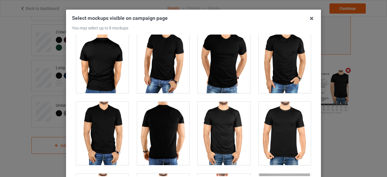
drag, startPoint x: 228, startPoint y: 148, endPoint x: 248, endPoint y: 127, distance: 28.9
click at [228, 148] on div at bounding box center [224, 134] width 52 height 64
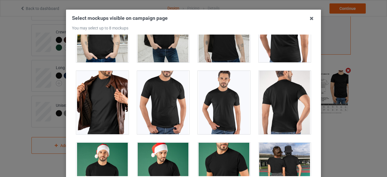
scroll to position [300, 0]
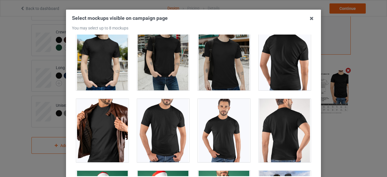
click at [111, 143] on div at bounding box center [102, 131] width 52 height 64
click at [116, 127] on div at bounding box center [102, 131] width 52 height 64
click at [166, 127] on div at bounding box center [163, 131] width 52 height 64
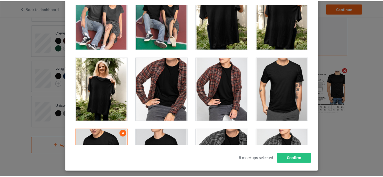
scroll to position [79, 0]
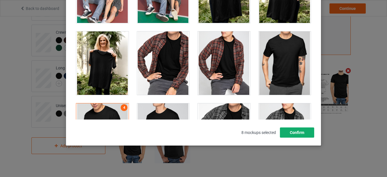
click at [306, 135] on button "Confirm" at bounding box center [297, 133] width 34 height 10
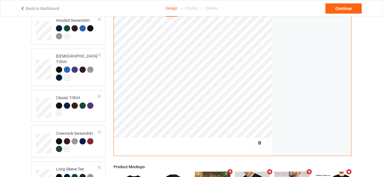
scroll to position [0, 0]
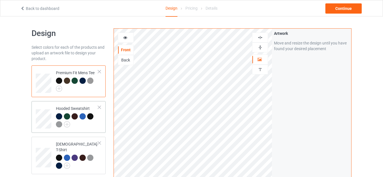
click at [87, 126] on div at bounding box center [77, 121] width 42 height 16
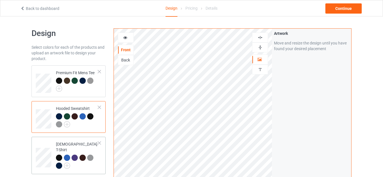
click at [91, 163] on div at bounding box center [77, 163] width 42 height 16
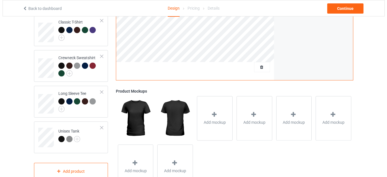
scroll to position [190, 0]
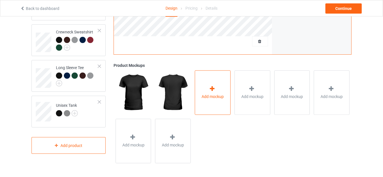
click at [226, 92] on div "Add mockup" at bounding box center [213, 92] width 36 height 45
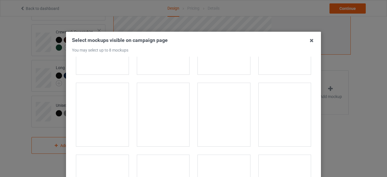
scroll to position [511, 0]
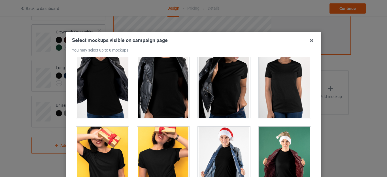
click at [233, 101] on div at bounding box center [224, 87] width 52 height 64
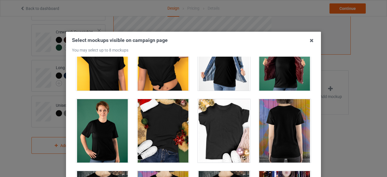
scroll to position [624, 0]
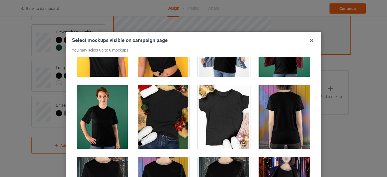
click at [235, 127] on div at bounding box center [224, 117] width 52 height 64
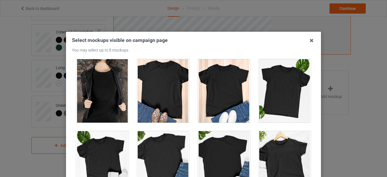
scroll to position [823, 0]
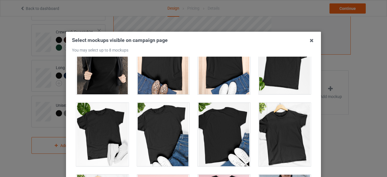
click at [232, 76] on div at bounding box center [224, 63] width 52 height 64
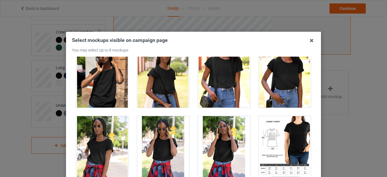
scroll to position [1333, 0]
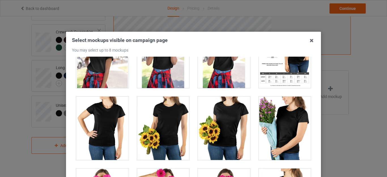
click at [267, 83] on div at bounding box center [285, 57] width 52 height 64
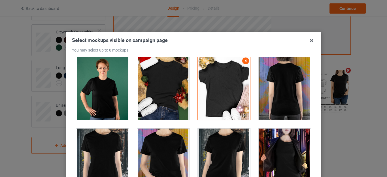
scroll to position [671, 0]
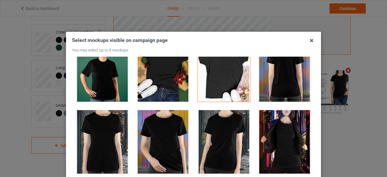
click at [169, 148] on div at bounding box center [163, 142] width 52 height 64
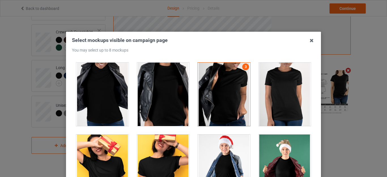
scroll to position [444, 0]
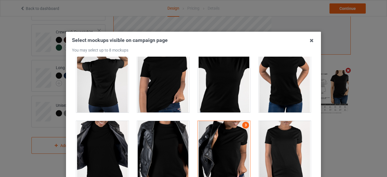
click at [160, 155] on div at bounding box center [163, 153] width 52 height 64
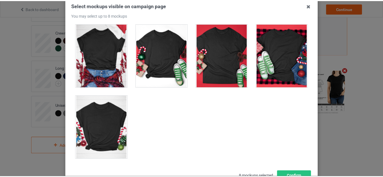
scroll to position [79, 0]
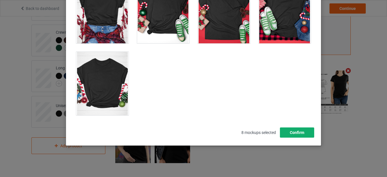
click at [304, 133] on button "Confirm" at bounding box center [297, 133] width 34 height 10
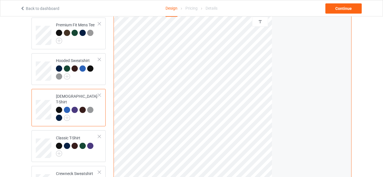
scroll to position [48, 0]
click at [96, 151] on div at bounding box center [77, 150] width 42 height 14
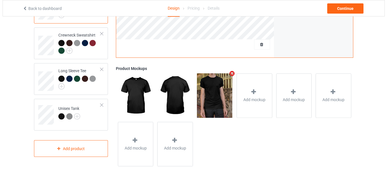
scroll to position [190, 0]
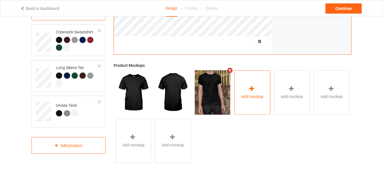
click at [250, 99] on span "Add mockup" at bounding box center [252, 97] width 22 height 6
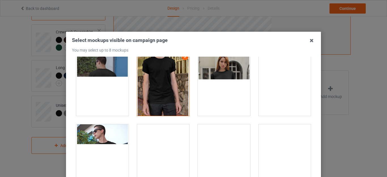
scroll to position [142, 0]
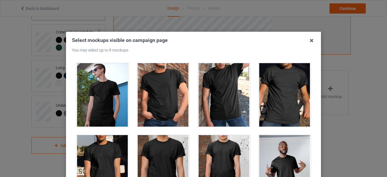
click at [163, 98] on div at bounding box center [163, 95] width 52 height 64
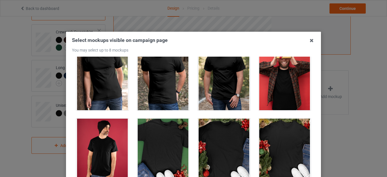
scroll to position [766, 0]
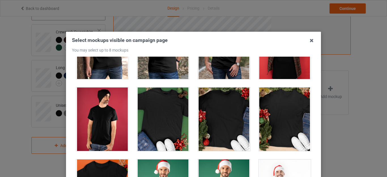
click at [236, 119] on div at bounding box center [224, 120] width 52 height 64
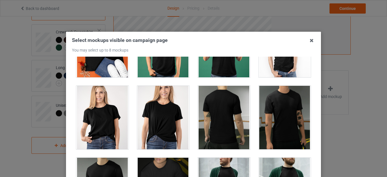
scroll to position [908, 0]
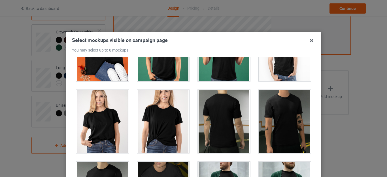
click at [111, 133] on div at bounding box center [102, 122] width 52 height 64
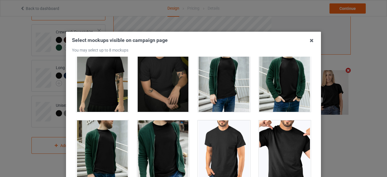
scroll to position [1050, 0]
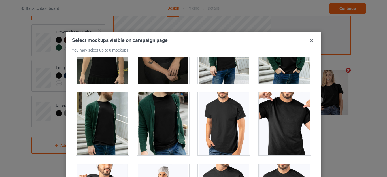
click at [277, 128] on div at bounding box center [285, 124] width 52 height 64
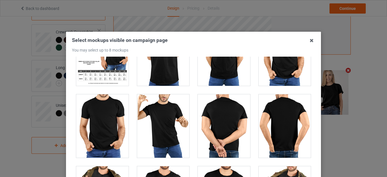
scroll to position [4737, 0]
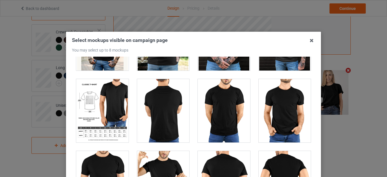
click at [109, 103] on div at bounding box center [102, 111] width 52 height 64
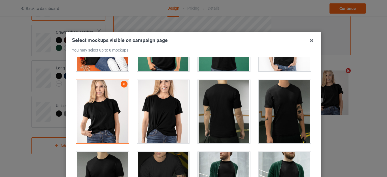
scroll to position [937, 0]
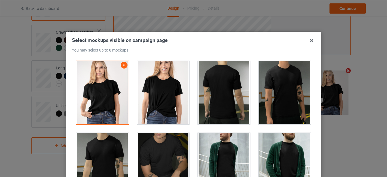
click at [86, 103] on div at bounding box center [102, 93] width 52 height 64
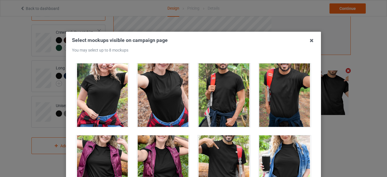
scroll to position [6352, 0]
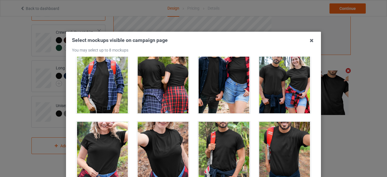
click at [108, 149] on div at bounding box center [102, 154] width 52 height 64
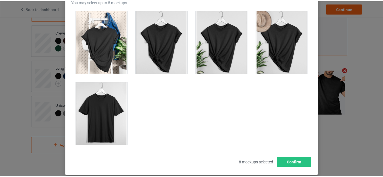
scroll to position [79, 0]
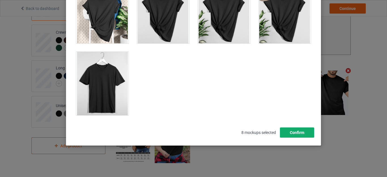
click at [289, 130] on button "Confirm" at bounding box center [297, 133] width 34 height 10
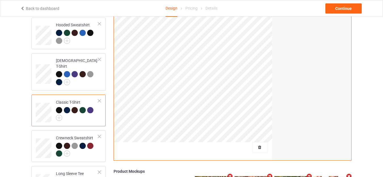
scroll to position [76, 0]
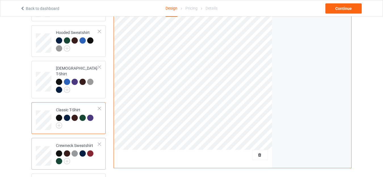
click at [94, 160] on div at bounding box center [77, 159] width 42 height 16
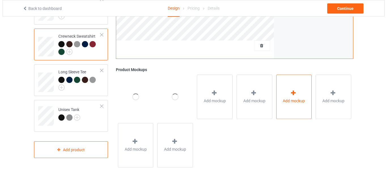
scroll to position [190, 0]
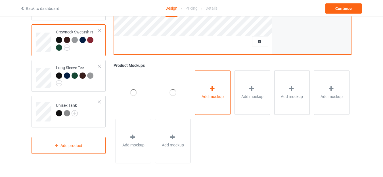
click at [210, 100] on div "Add mockup" at bounding box center [213, 92] width 36 height 45
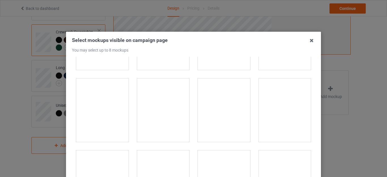
scroll to position [0, 0]
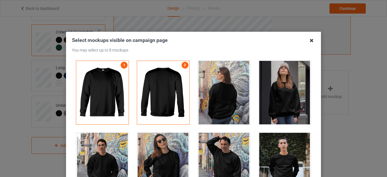
click at [310, 40] on icon at bounding box center [311, 40] width 9 height 9
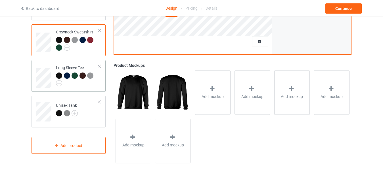
click at [89, 83] on td "Long Sleeve Tee" at bounding box center [77, 75] width 49 height 27
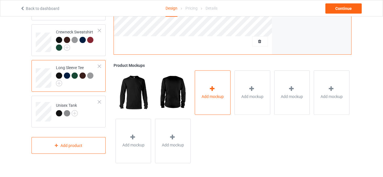
click at [210, 103] on div "Add mockup" at bounding box center [213, 92] width 36 height 45
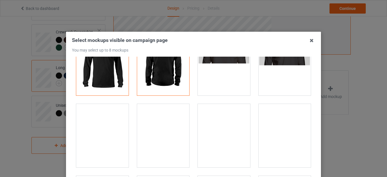
scroll to position [28, 0]
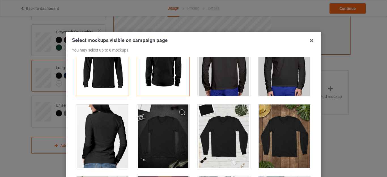
click at [286, 144] on div at bounding box center [285, 137] width 52 height 64
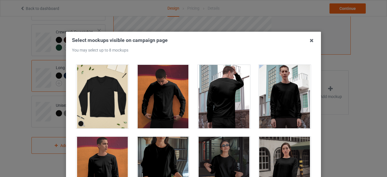
scroll to position [113, 0]
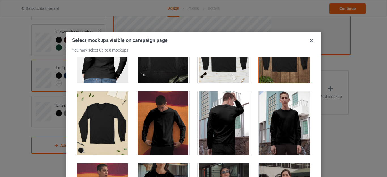
click at [159, 125] on div at bounding box center [163, 124] width 52 height 64
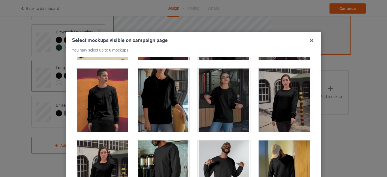
scroll to position [199, 0]
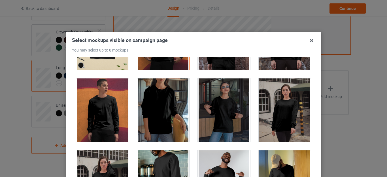
click at [170, 128] on div at bounding box center [163, 111] width 52 height 64
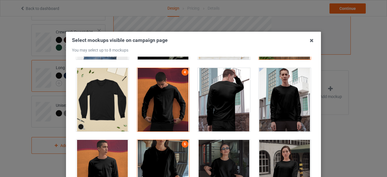
scroll to position [85, 0]
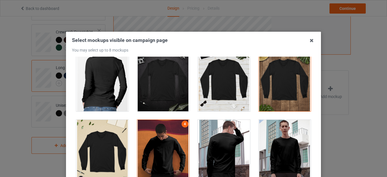
drag, startPoint x: 165, startPoint y: 141, endPoint x: 229, endPoint y: 133, distance: 64.3
click at [165, 141] on div at bounding box center [163, 152] width 52 height 64
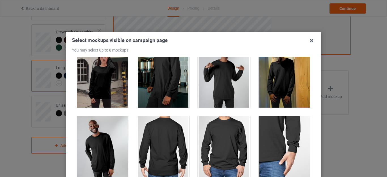
scroll to position [284, 0]
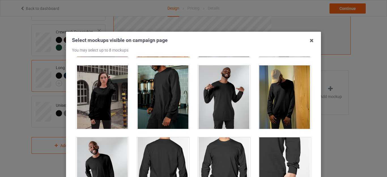
click at [218, 160] on div at bounding box center [224, 170] width 52 height 64
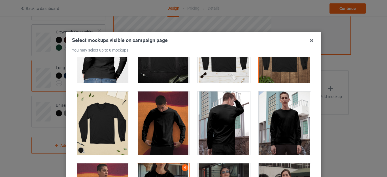
scroll to position [170, 0]
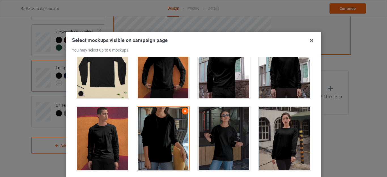
click at [162, 137] on div at bounding box center [163, 139] width 52 height 64
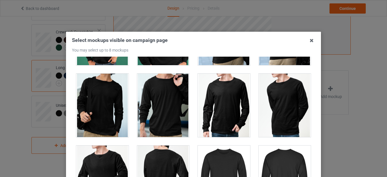
scroll to position [1078, 0]
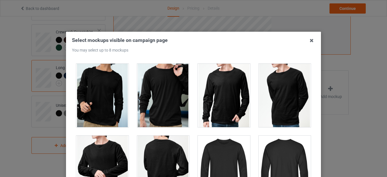
click at [159, 109] on div at bounding box center [163, 96] width 52 height 64
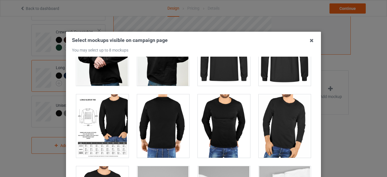
click at [120, 121] on div at bounding box center [102, 126] width 52 height 64
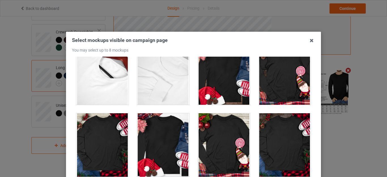
scroll to position [1418, 0]
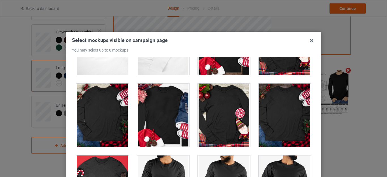
click at [282, 116] on div at bounding box center [285, 116] width 52 height 64
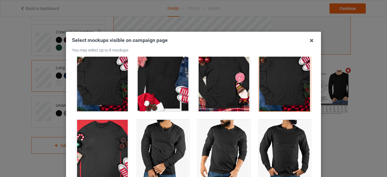
scroll to position [1446, 0]
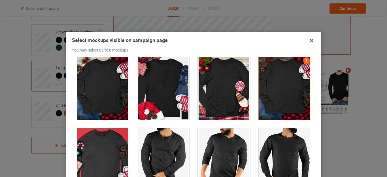
click at [267, 106] on div at bounding box center [285, 88] width 52 height 64
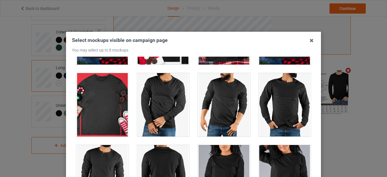
scroll to position [1587, 0]
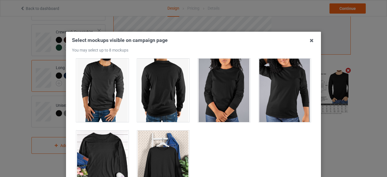
click at [105, 151] on div at bounding box center [102, 163] width 52 height 64
click at [222, 104] on div at bounding box center [224, 91] width 52 height 64
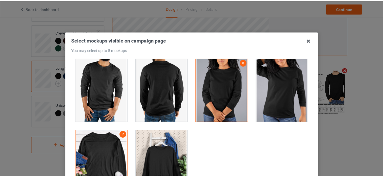
scroll to position [79, 0]
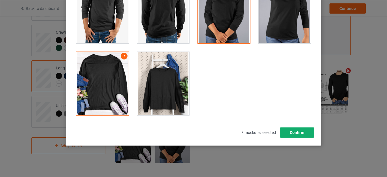
click at [289, 132] on button "Confirm" at bounding box center [297, 133] width 34 height 10
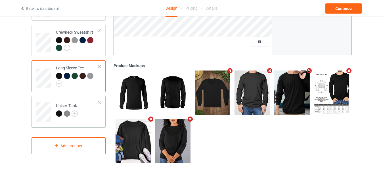
click at [88, 111] on td "Unisex Tank" at bounding box center [77, 110] width 49 height 24
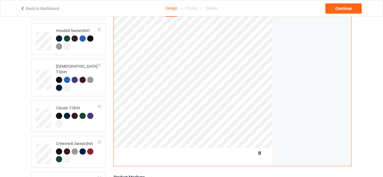
scroll to position [189, 0]
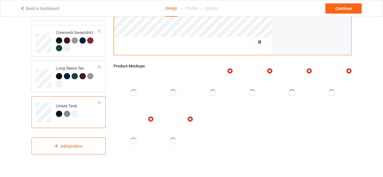
click at [265, 157] on div at bounding box center [232, 117] width 238 height 96
click at [290, 136] on div at bounding box center [232, 117] width 238 height 96
click at [208, 146] on div at bounding box center [232, 117] width 238 height 96
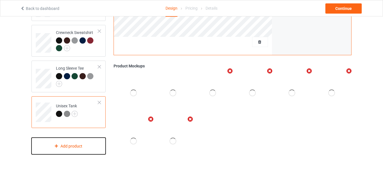
click at [69, 144] on div "Add product" at bounding box center [68, 146] width 74 height 17
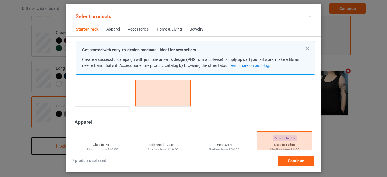
scroll to position [178, 0]
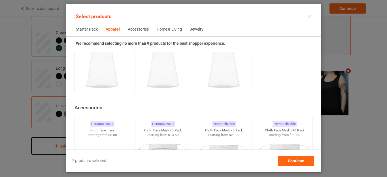
scroll to position [1199, 0]
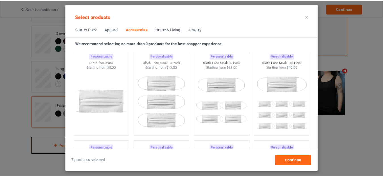
scroll to position [1284, 0]
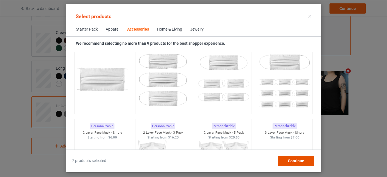
click at [288, 157] on div "Continue" at bounding box center [296, 161] width 36 height 10
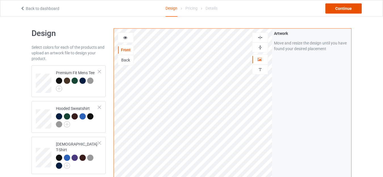
click at [356, 10] on div "Continue" at bounding box center [343, 8] width 36 height 10
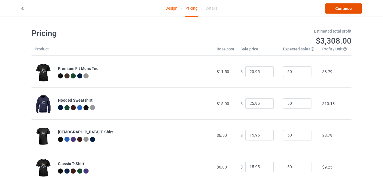
click at [355, 5] on link "Continue" at bounding box center [343, 8] width 36 height 10
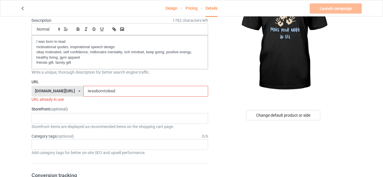
scroll to position [57, 0]
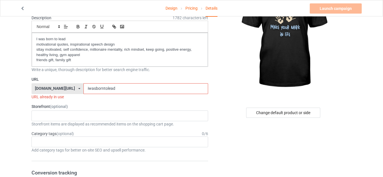
click at [100, 88] on input "iwasborntolead" at bounding box center [145, 88] width 124 height 11
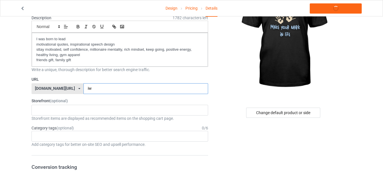
type input "i"
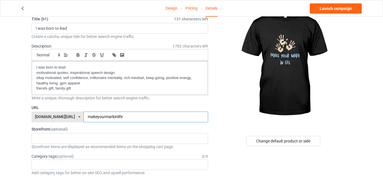
type input "makeyourmarkinlife"
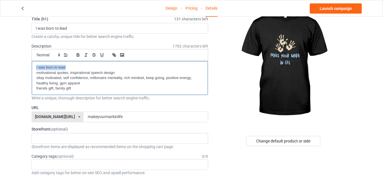
drag, startPoint x: 68, startPoint y: 66, endPoint x: 34, endPoint y: 66, distance: 34.0
click at [34, 66] on div "I was born to lead motivational quotes, inspirational speech design sttay motiv…" at bounding box center [120, 78] width 176 height 34
click at [71, 88] on p "friends gift, family gift" at bounding box center [119, 88] width 167 height 5
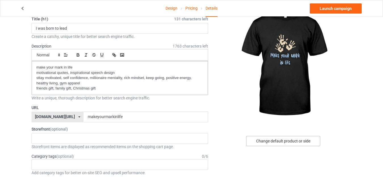
click at [301, 141] on div "Change default product or side" at bounding box center [283, 141] width 74 height 10
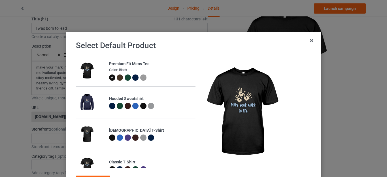
click at [132, 77] on div at bounding box center [135, 78] width 6 height 6
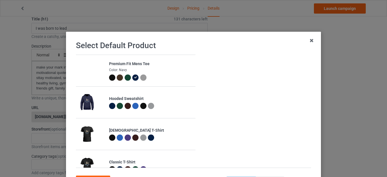
scroll to position [28, 0]
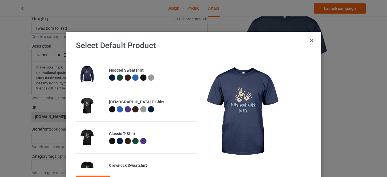
click at [117, 142] on div at bounding box center [120, 141] width 6 height 6
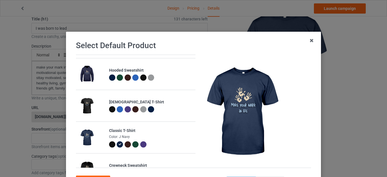
click at [109, 78] on div at bounding box center [112, 78] width 6 height 6
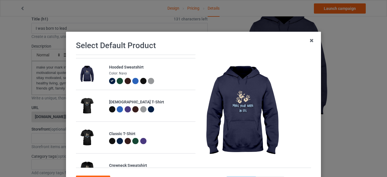
click at [132, 82] on div at bounding box center [135, 81] width 6 height 6
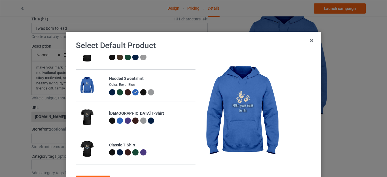
scroll to position [0, 0]
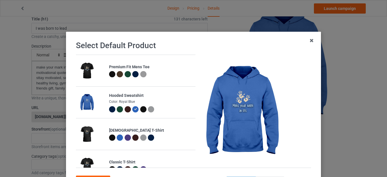
click at [109, 73] on div at bounding box center [112, 74] width 6 height 6
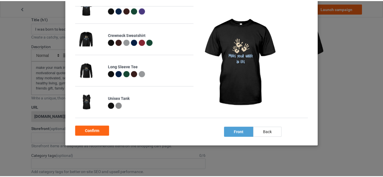
scroll to position [50, 0]
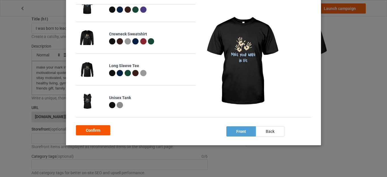
click at [100, 128] on div "Confirm" at bounding box center [93, 130] width 34 height 10
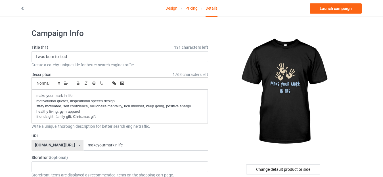
click at [172, 8] on link "Design" at bounding box center [171, 8] width 12 height 16
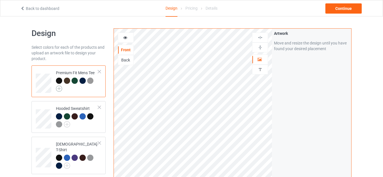
click at [61, 88] on img at bounding box center [59, 89] width 6 height 6
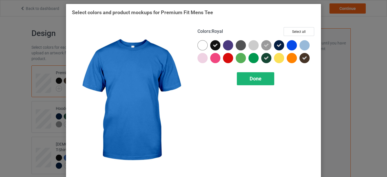
click at [241, 79] on div "Done" at bounding box center [255, 78] width 37 height 13
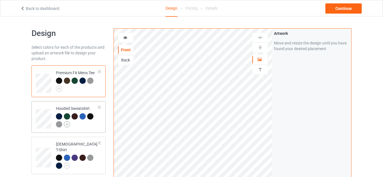
click at [65, 125] on img at bounding box center [67, 124] width 6 height 6
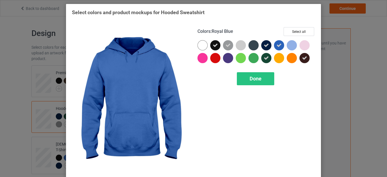
click at [277, 45] on icon at bounding box center [279, 45] width 5 height 5
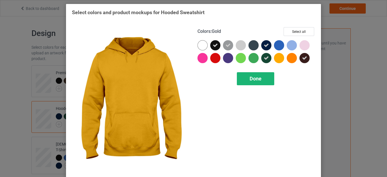
click at [264, 77] on div "Done" at bounding box center [255, 78] width 37 height 13
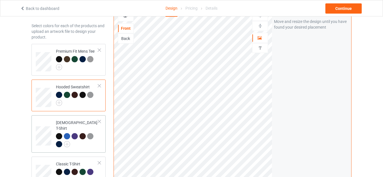
scroll to position [57, 0]
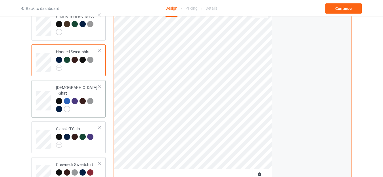
click at [83, 105] on div at bounding box center [77, 106] width 42 height 16
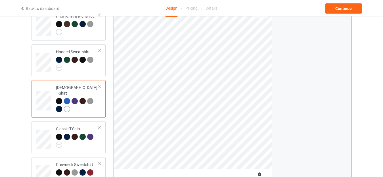
click at [69, 106] on img at bounding box center [67, 109] width 6 height 6
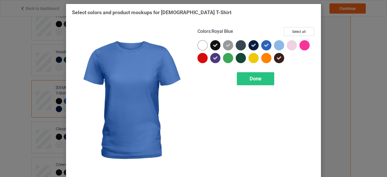
click at [266, 42] on div at bounding box center [267, 45] width 10 height 10
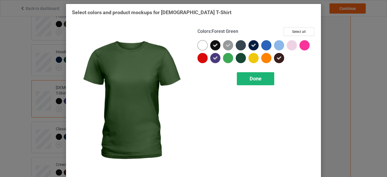
click at [243, 77] on div "Done" at bounding box center [255, 78] width 37 height 13
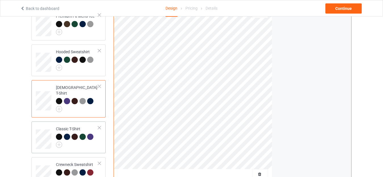
click at [78, 143] on div at bounding box center [77, 141] width 42 height 14
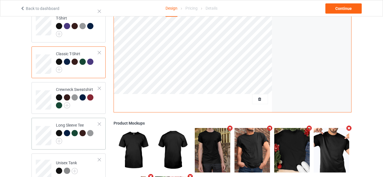
scroll to position [133, 0]
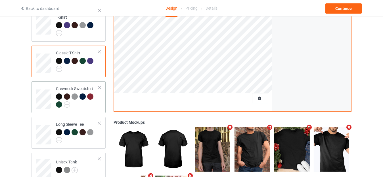
click at [92, 98] on div at bounding box center [77, 102] width 42 height 16
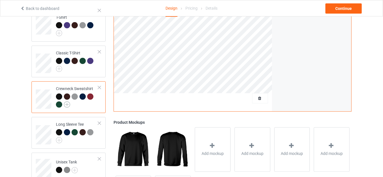
click at [67, 102] on img at bounding box center [67, 105] width 6 height 6
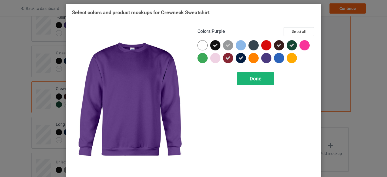
click at [257, 77] on span "Done" at bounding box center [256, 79] width 12 height 6
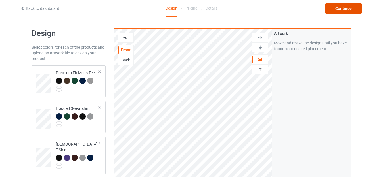
click at [330, 7] on div "Continue" at bounding box center [343, 8] width 36 height 10
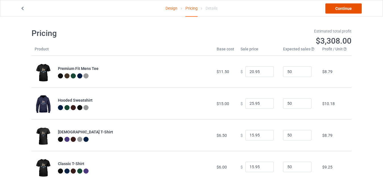
click at [330, 7] on link "Continue" at bounding box center [343, 8] width 36 height 10
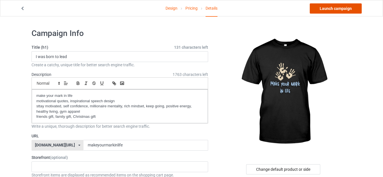
click at [327, 8] on link "Launch campaign" at bounding box center [335, 8] width 52 height 10
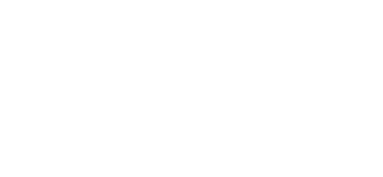
click at [333, 10] on body at bounding box center [191, 88] width 383 height 177
